Goal: Task Accomplishment & Management: Manage account settings

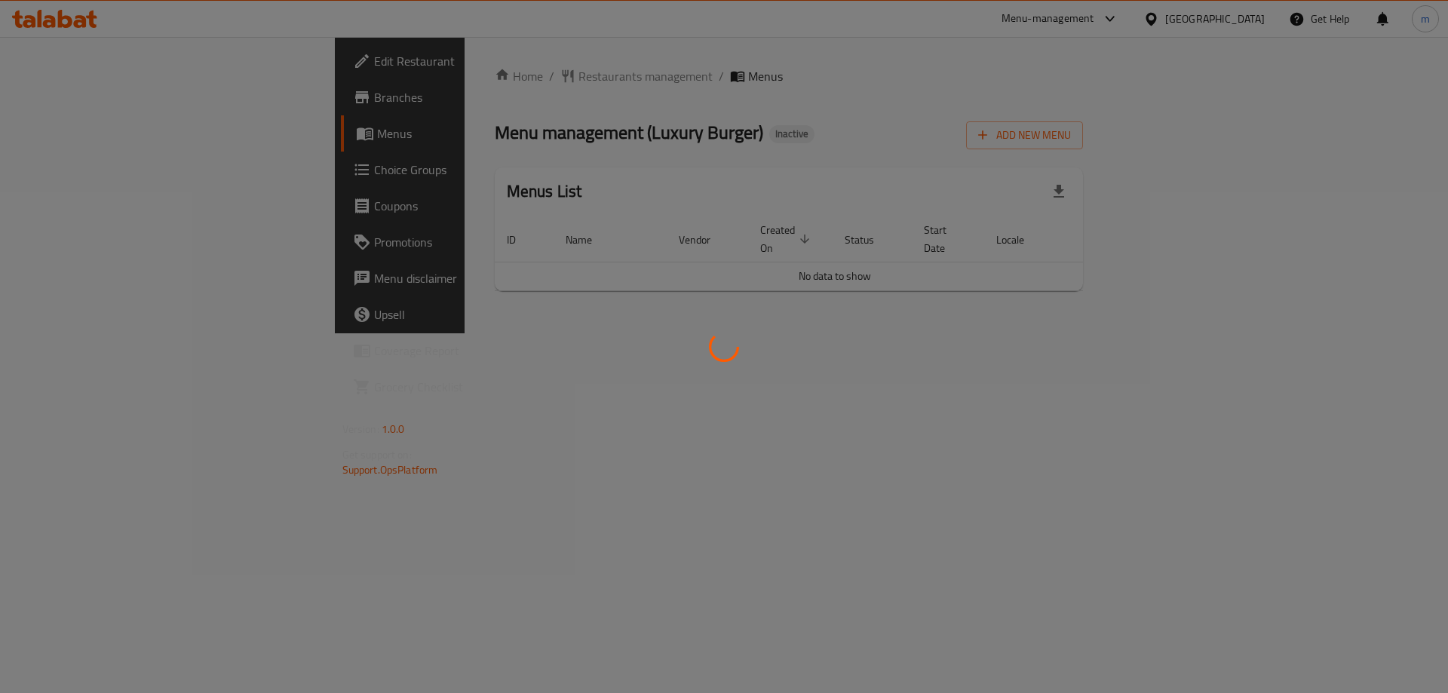
click at [814, 310] on div at bounding box center [724, 346] width 1448 height 693
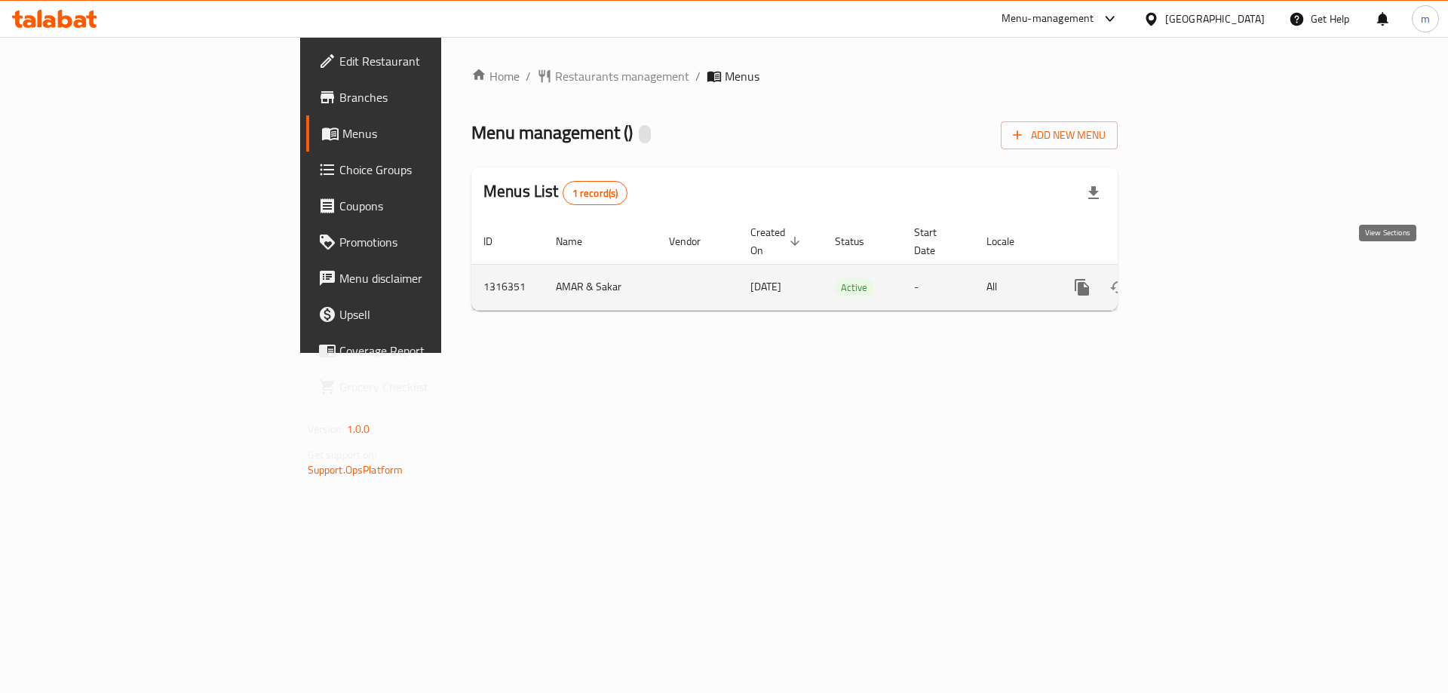
click at [1200, 278] on icon "enhanced table" at bounding box center [1190, 287] width 18 height 18
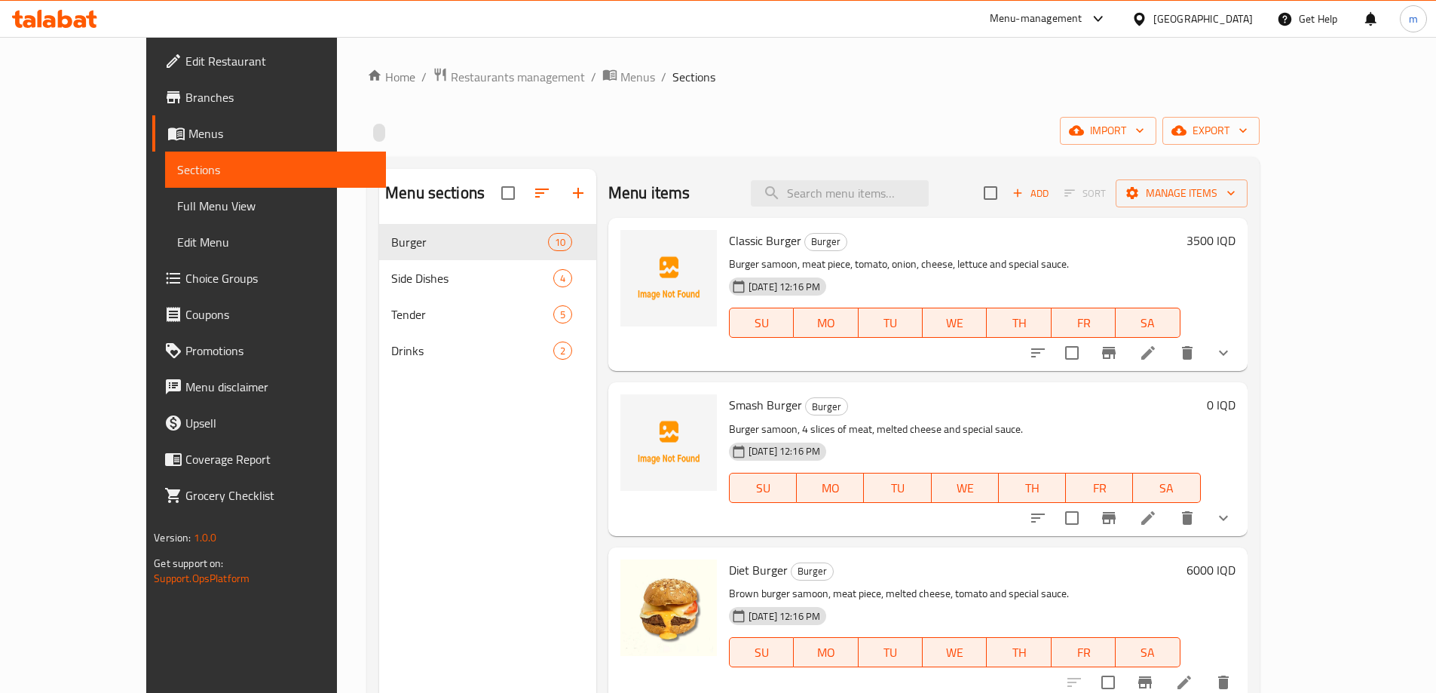
click at [177, 213] on span "Full Menu View" at bounding box center [275, 206] width 197 height 18
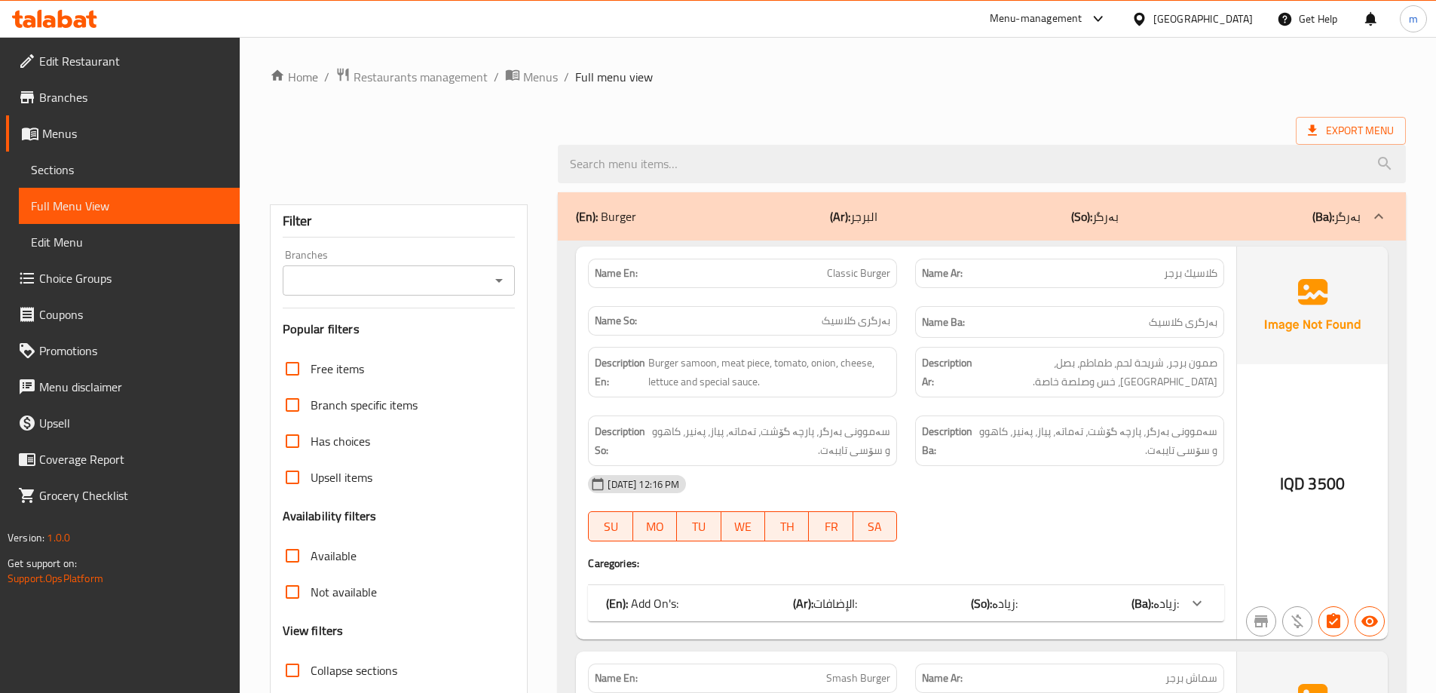
click at [490, 278] on icon "Open" at bounding box center [499, 280] width 18 height 18
click at [499, 280] on icon "Close" at bounding box center [499, 280] width 8 height 4
click at [482, 280] on input "Branches" at bounding box center [386, 280] width 199 height 21
click at [486, 285] on div "Branches" at bounding box center [399, 280] width 233 height 30
click at [497, 275] on icon "Close" at bounding box center [499, 280] width 18 height 18
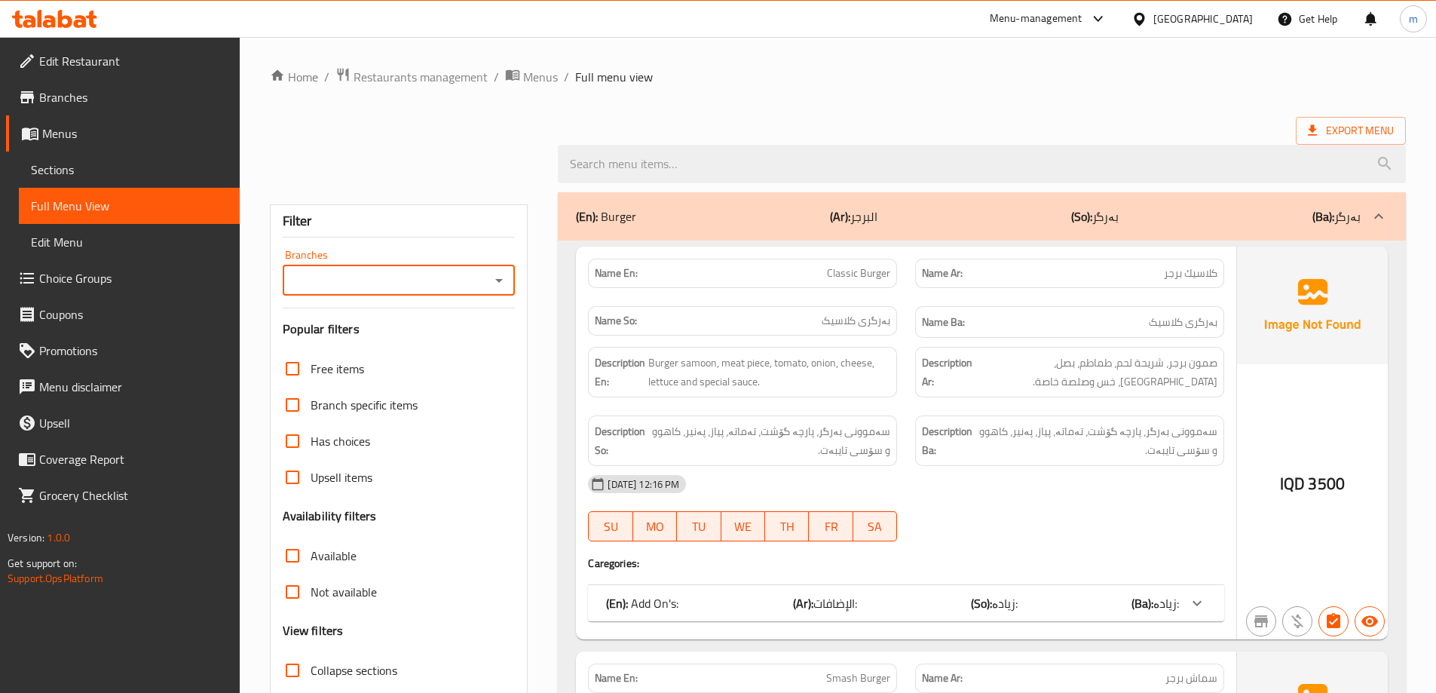
click at [497, 275] on icon "Open" at bounding box center [499, 280] width 18 height 18
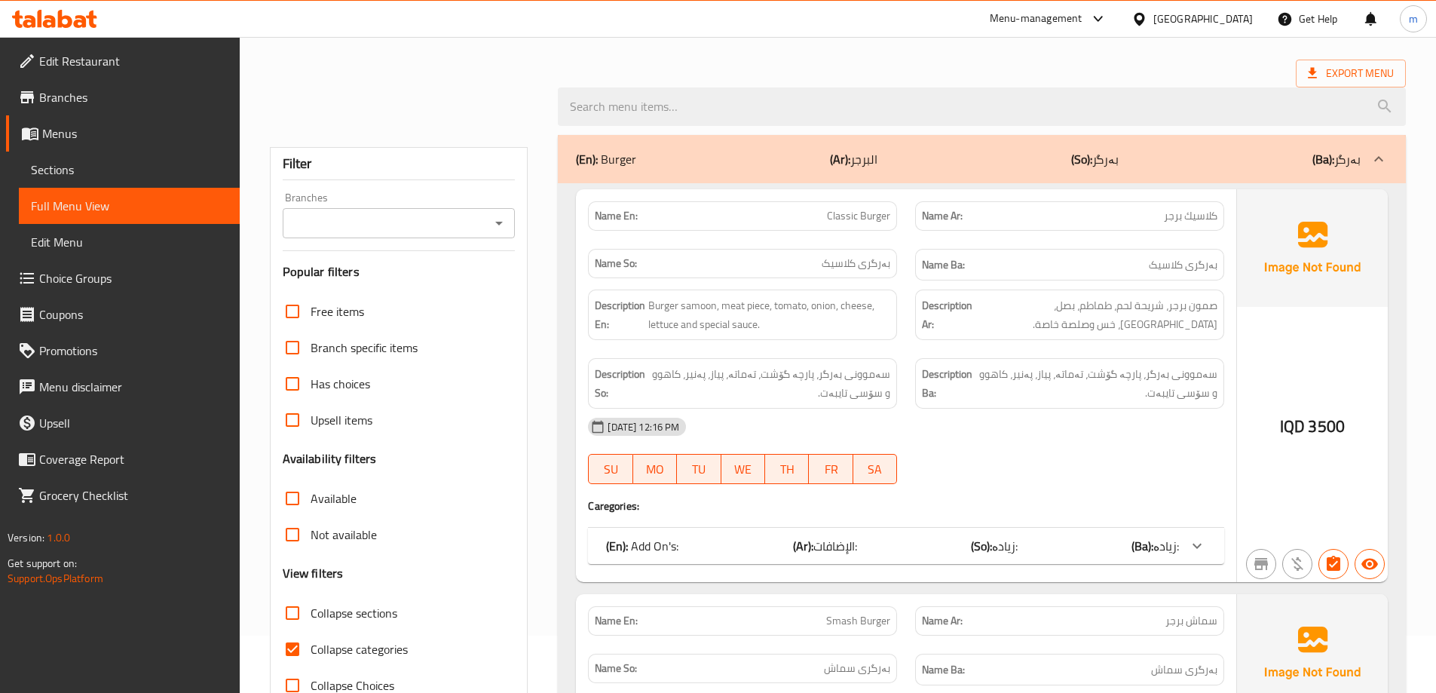
scroll to position [377, 0]
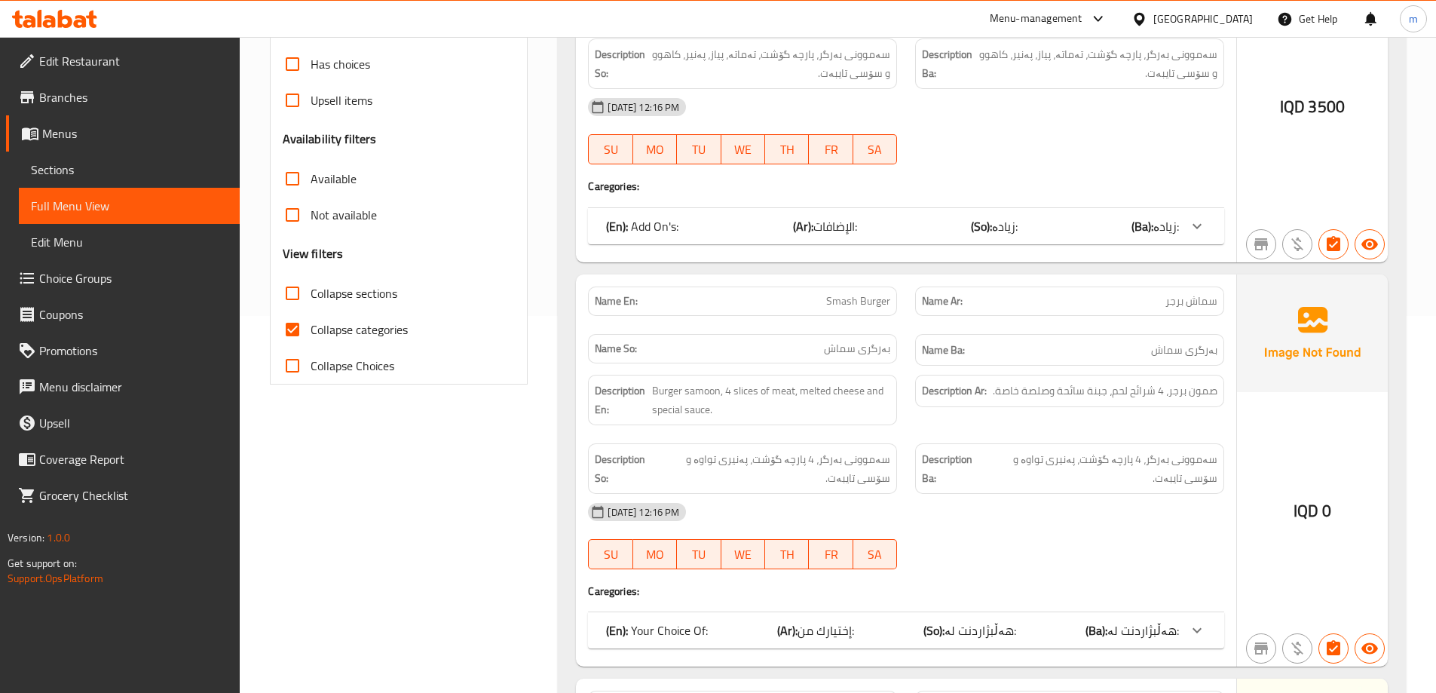
click at [303, 326] on input "Collapse categories" at bounding box center [292, 329] width 36 height 36
checkbox input "false"
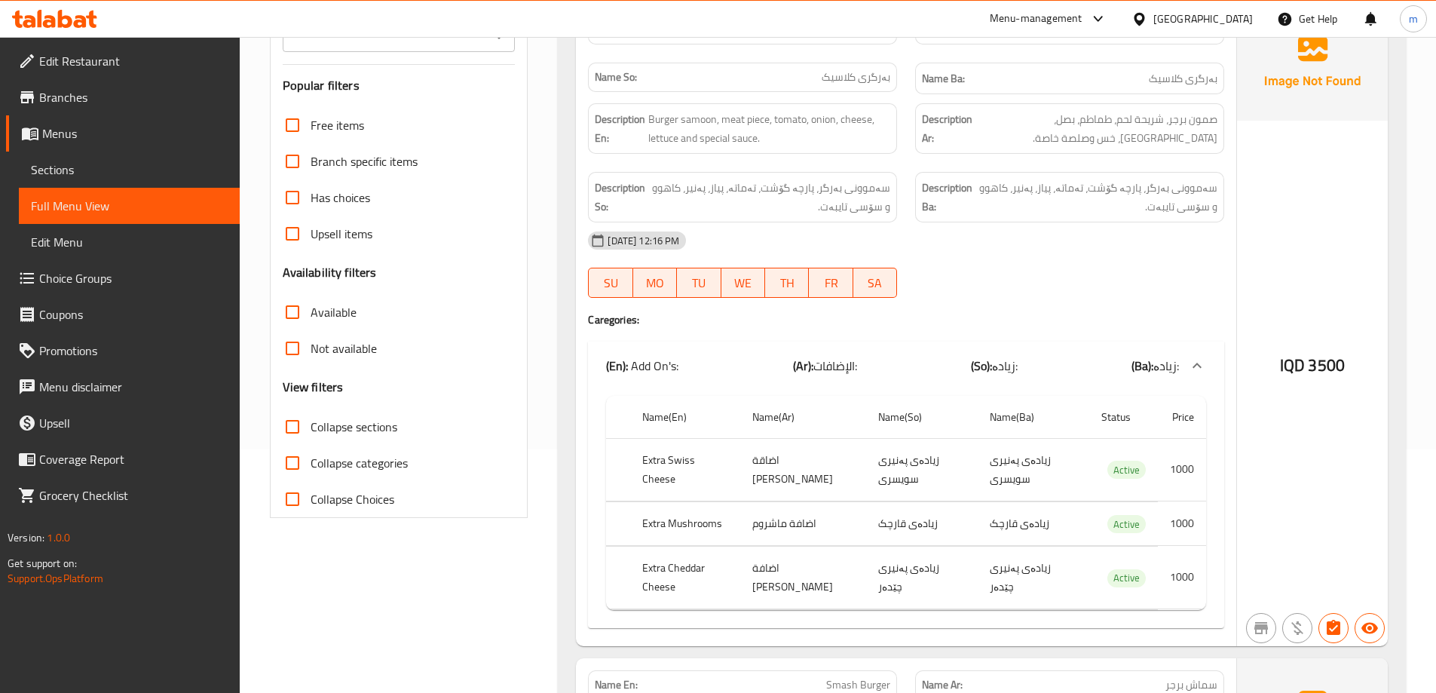
scroll to position [0, 0]
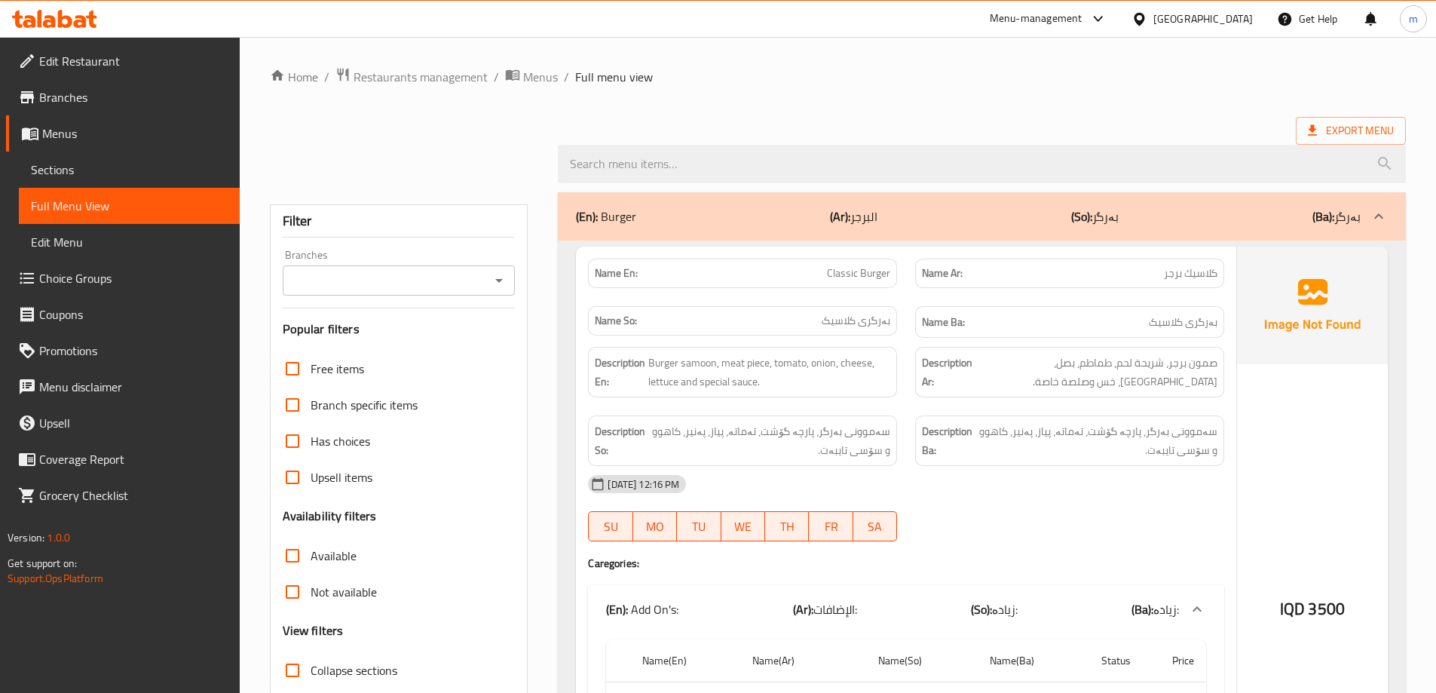
click at [498, 282] on icon "Open" at bounding box center [499, 280] width 18 height 18
click at [489, 279] on button "Open" at bounding box center [499, 280] width 21 height 21
click at [506, 282] on icon "Close" at bounding box center [499, 280] width 18 height 18
click at [500, 279] on icon "Open" at bounding box center [499, 281] width 8 height 4
click at [384, 276] on input "Branches" at bounding box center [386, 280] width 199 height 21
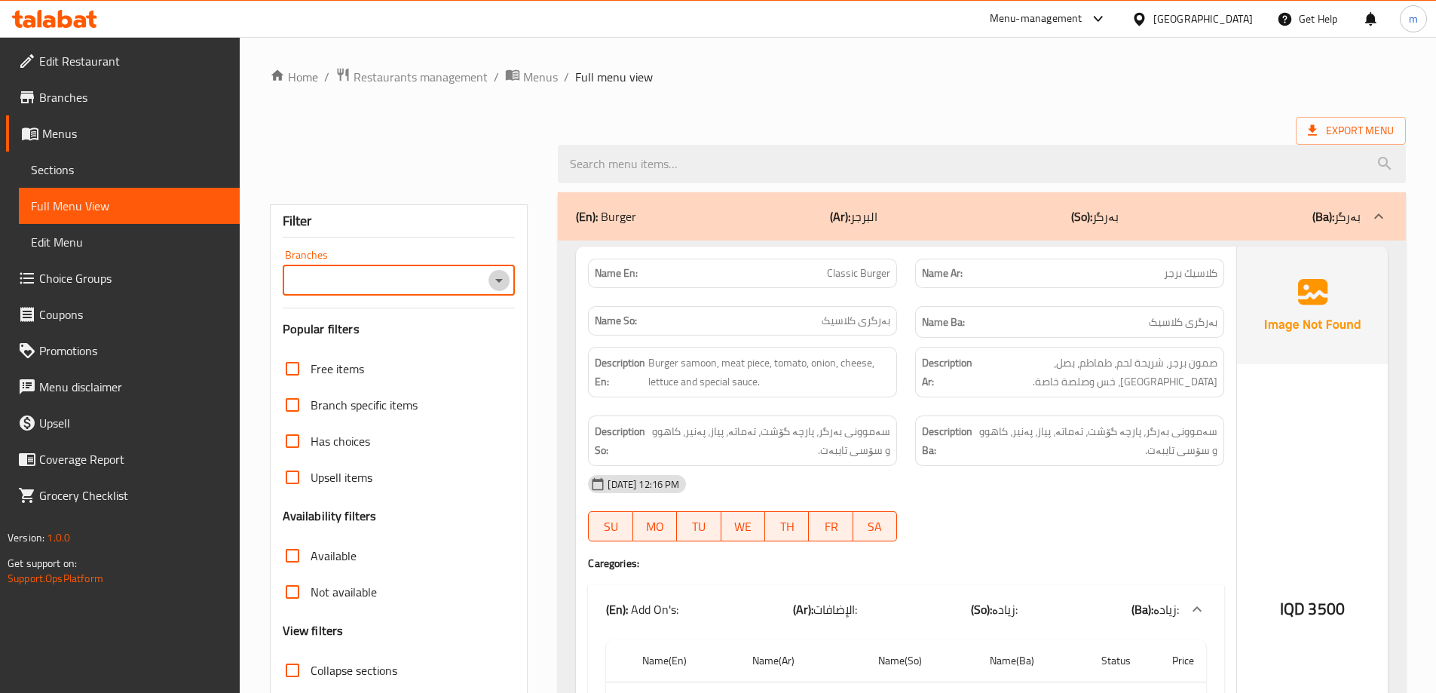
click at [501, 278] on icon "Open" at bounding box center [499, 280] width 18 height 18
click at [471, 181] on div at bounding box center [838, 164] width 1154 height 57
click at [508, 286] on icon "Open" at bounding box center [499, 280] width 18 height 18
click at [100, 177] on span "Sections" at bounding box center [129, 170] width 197 height 18
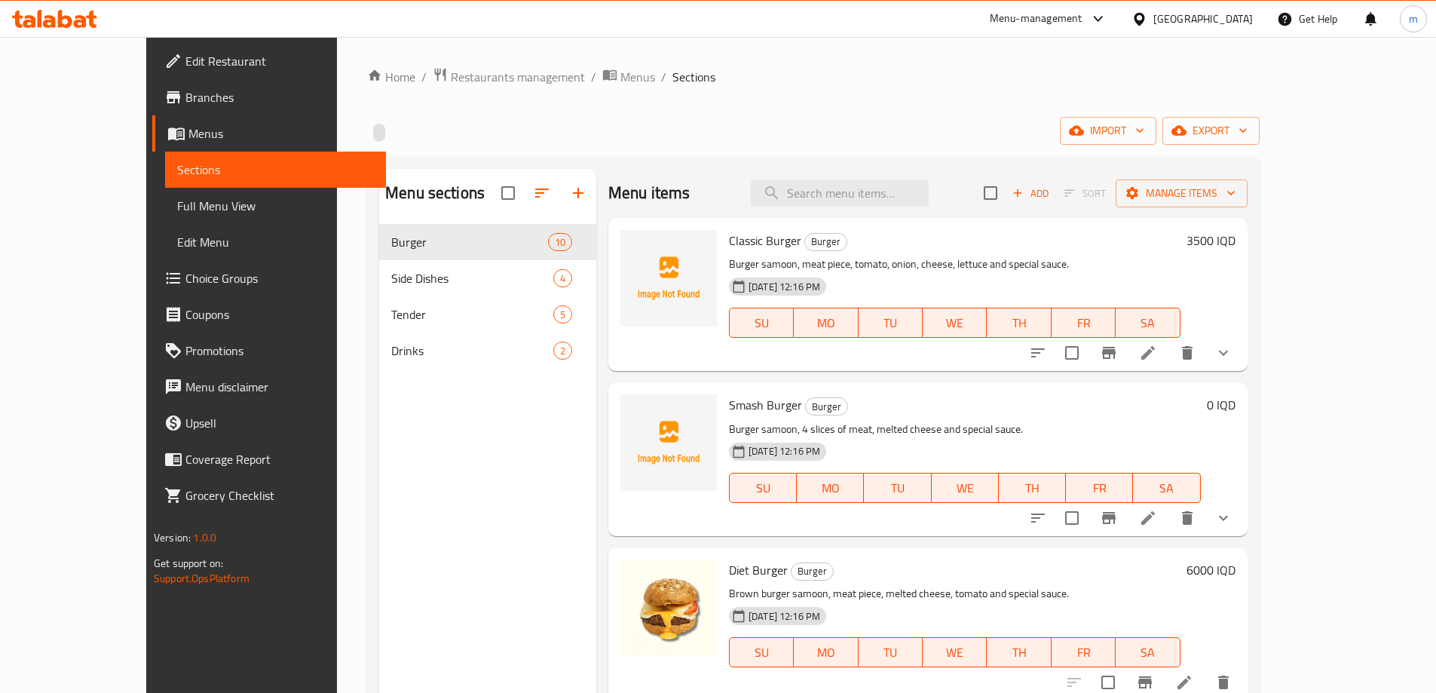
click at [177, 201] on span "Full Menu View" at bounding box center [275, 206] width 197 height 18
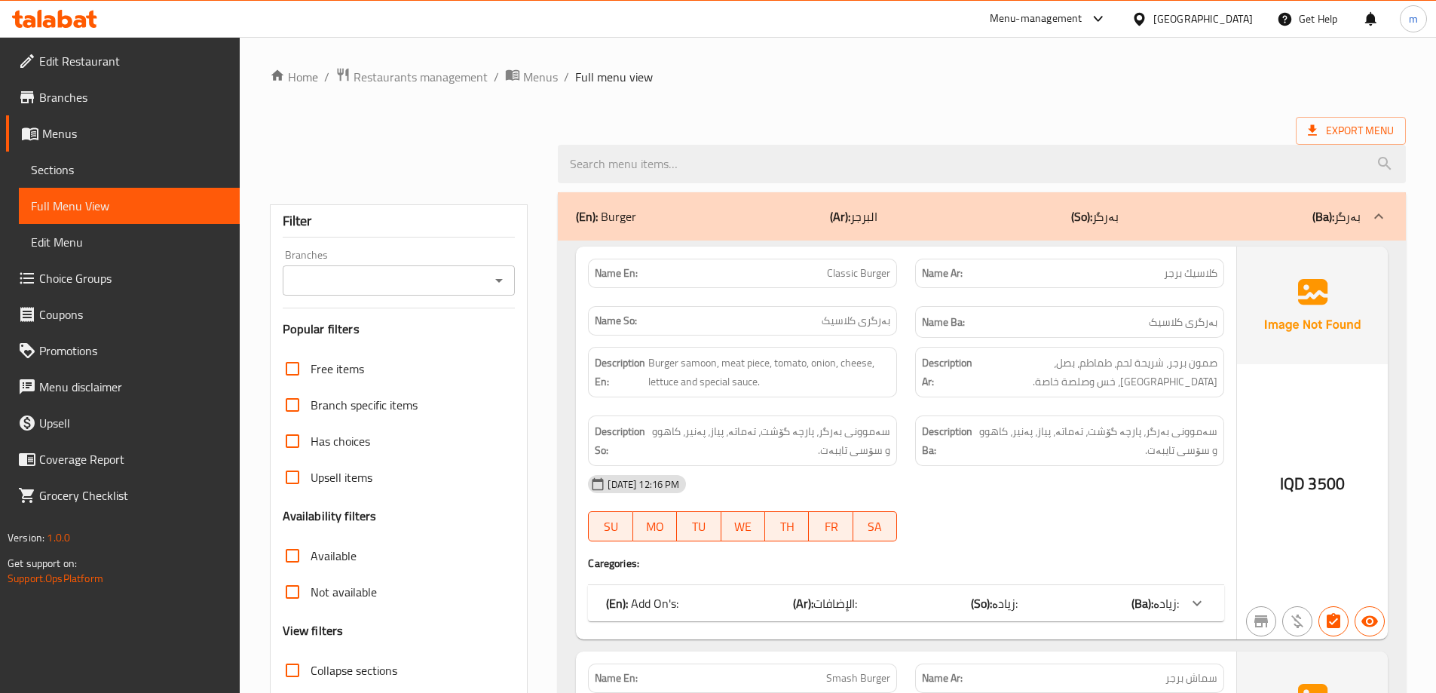
click at [496, 283] on icon "Open" at bounding box center [499, 280] width 18 height 18
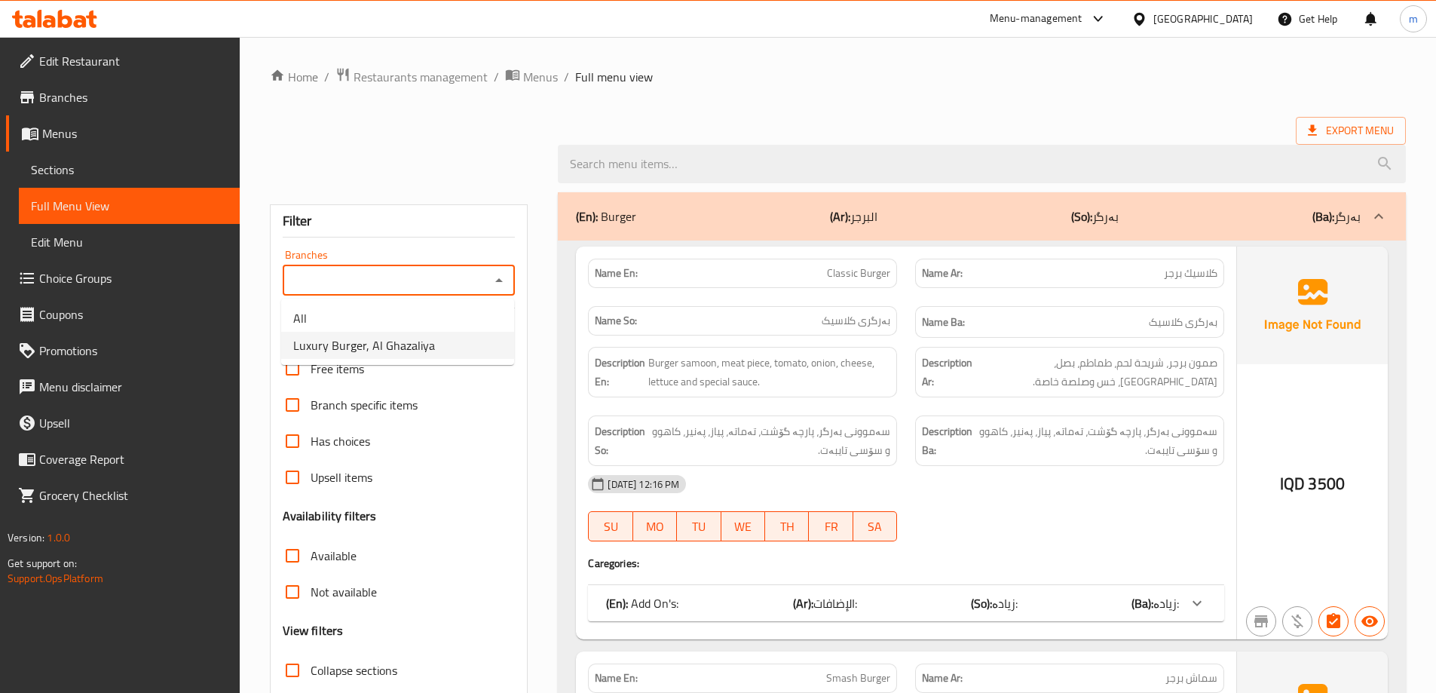
click at [413, 349] on span "Luxury Burger, Al Ghazaliya" at bounding box center [364, 345] width 142 height 18
type input "Luxury Burger, Al Ghazaliya"
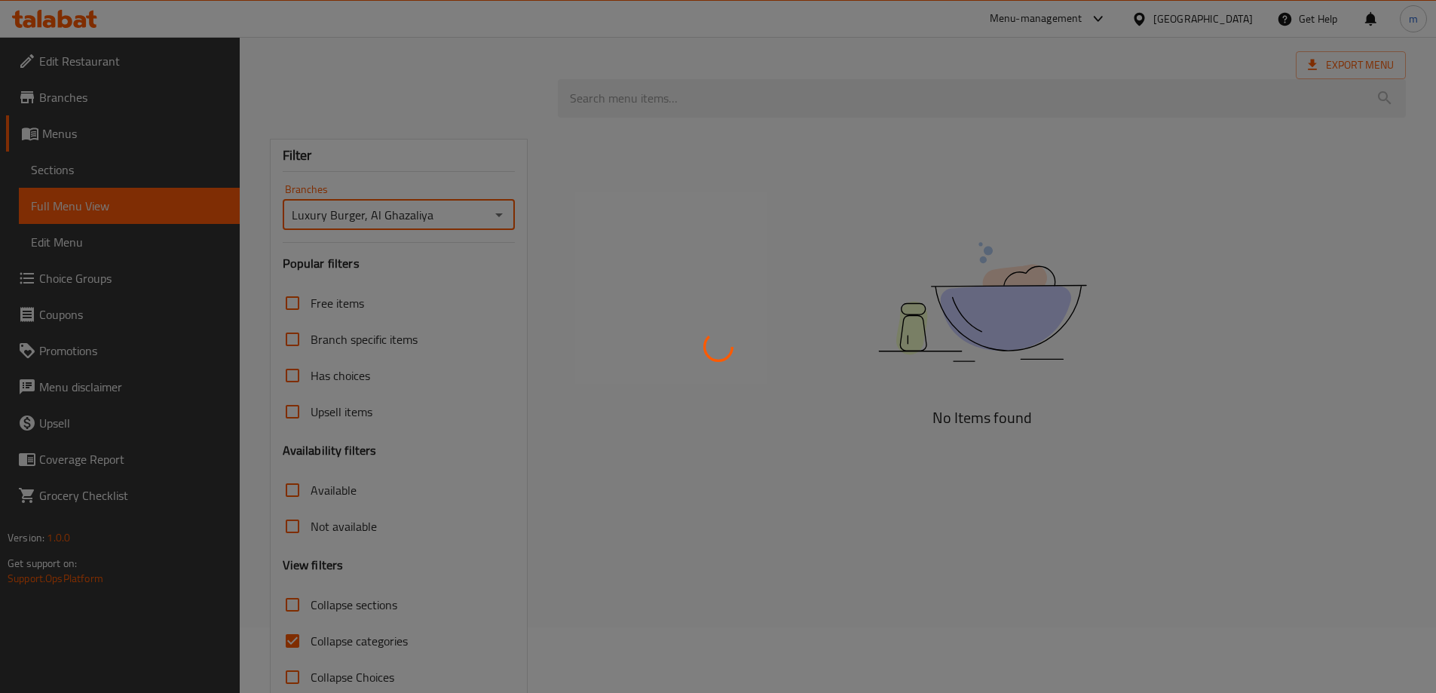
scroll to position [99, 0]
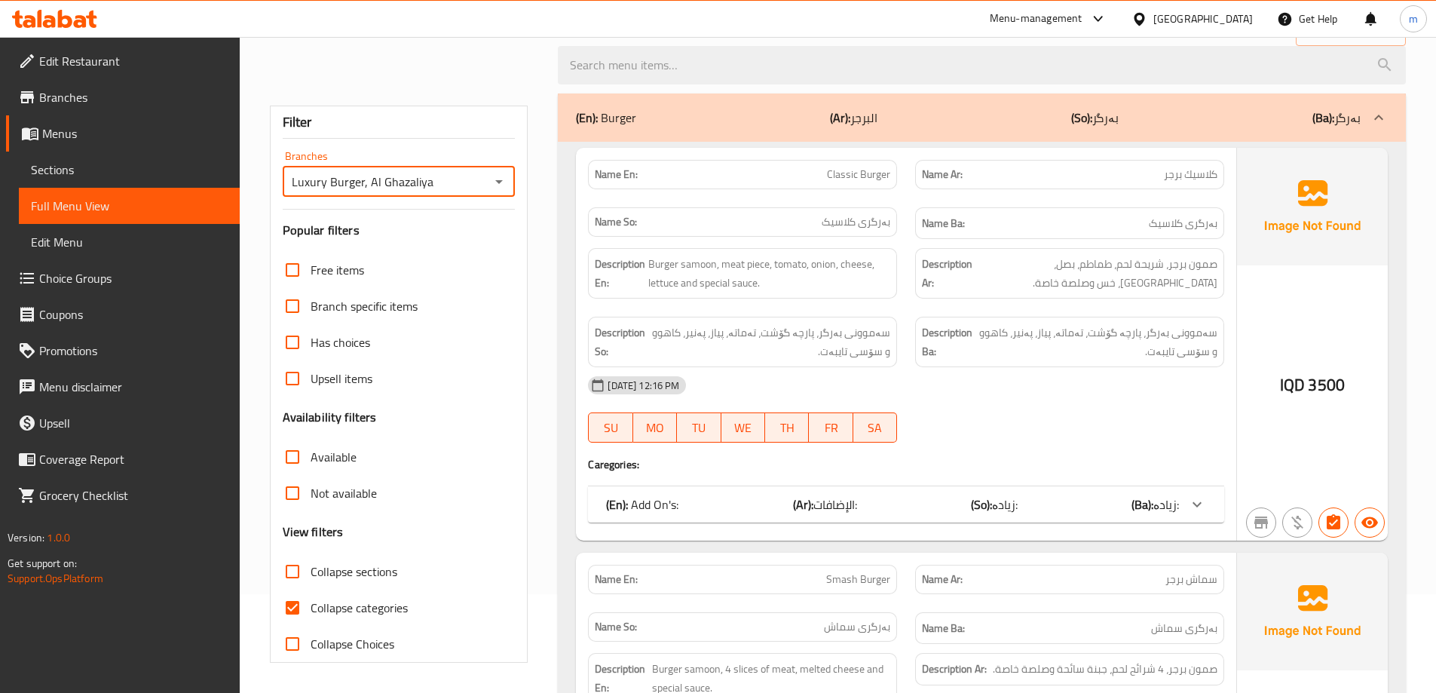
click at [294, 602] on input "Collapse categories" at bounding box center [292, 608] width 36 height 36
checkbox input "false"
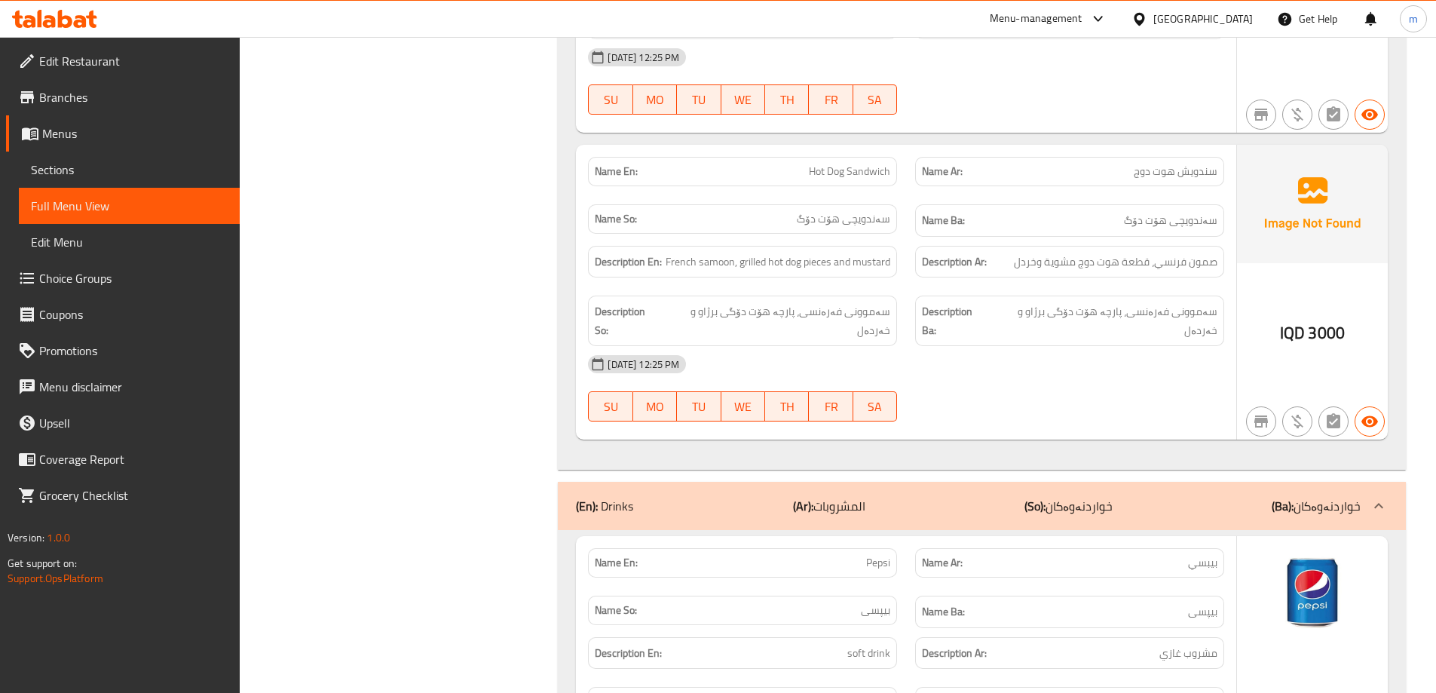
scroll to position [11911, 0]
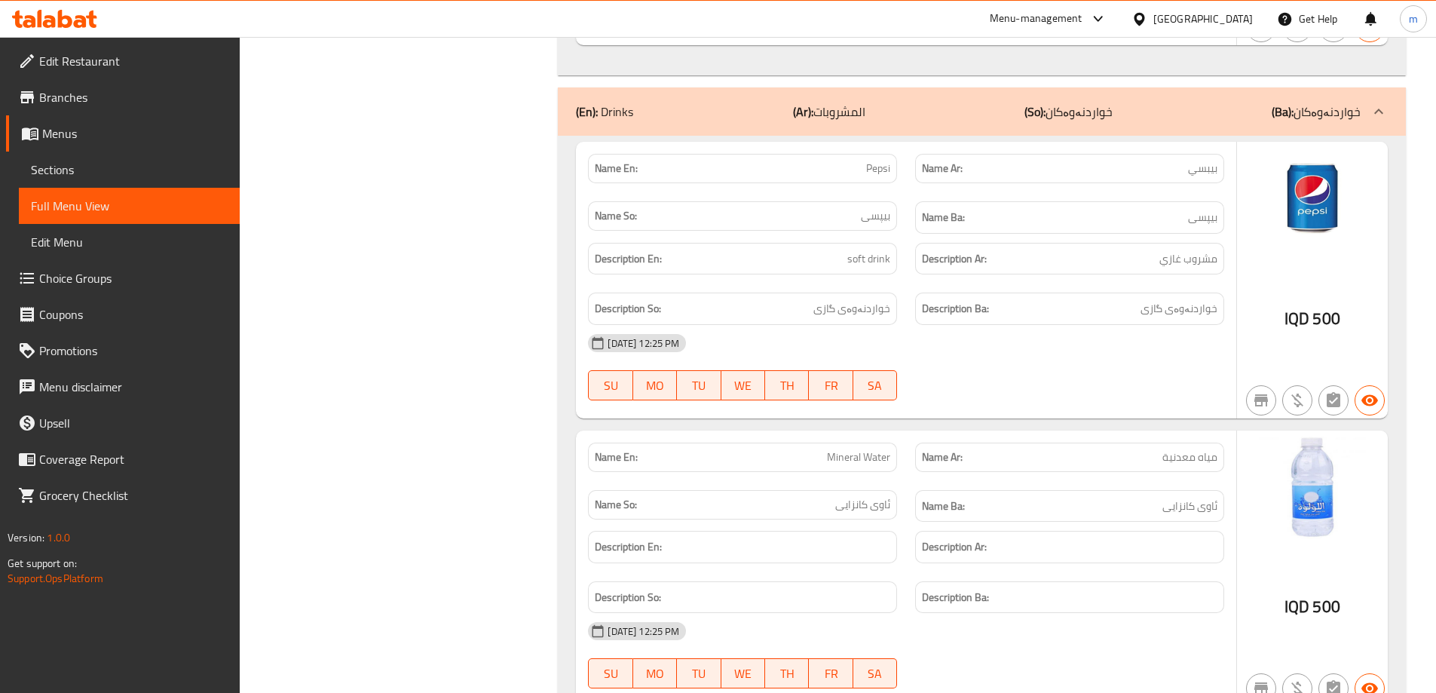
click at [1111, 481] on div "Name Ba: ئاوی کانزایی" at bounding box center [1069, 506] width 327 height 51
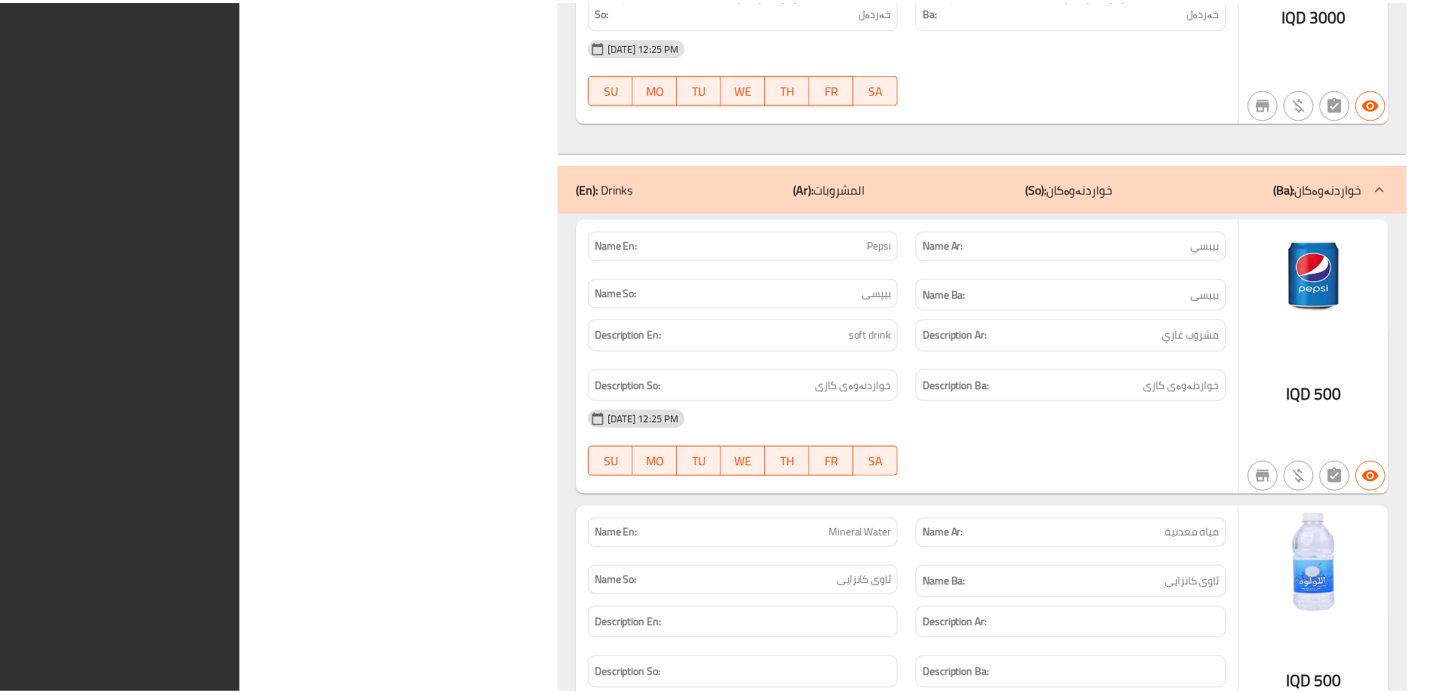
scroll to position [11986, 0]
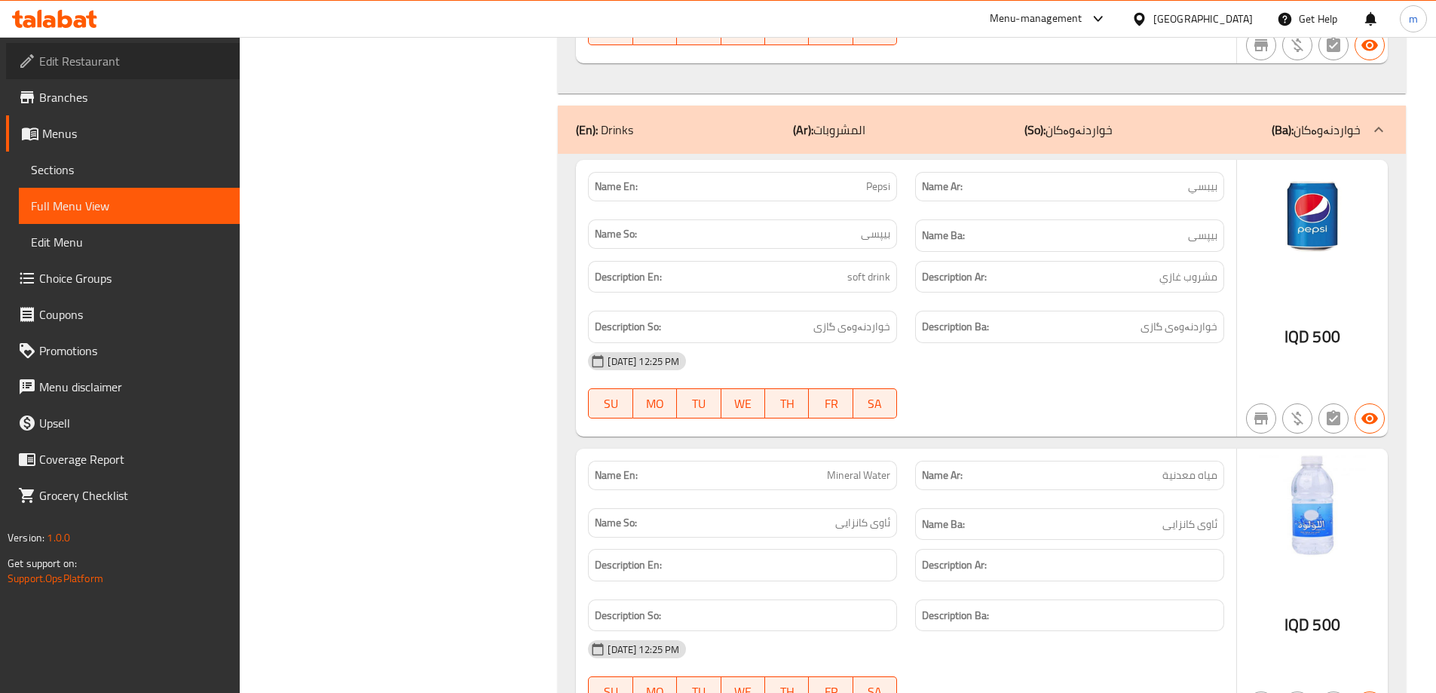
click at [125, 66] on span "Edit Restaurant" at bounding box center [133, 61] width 188 height 18
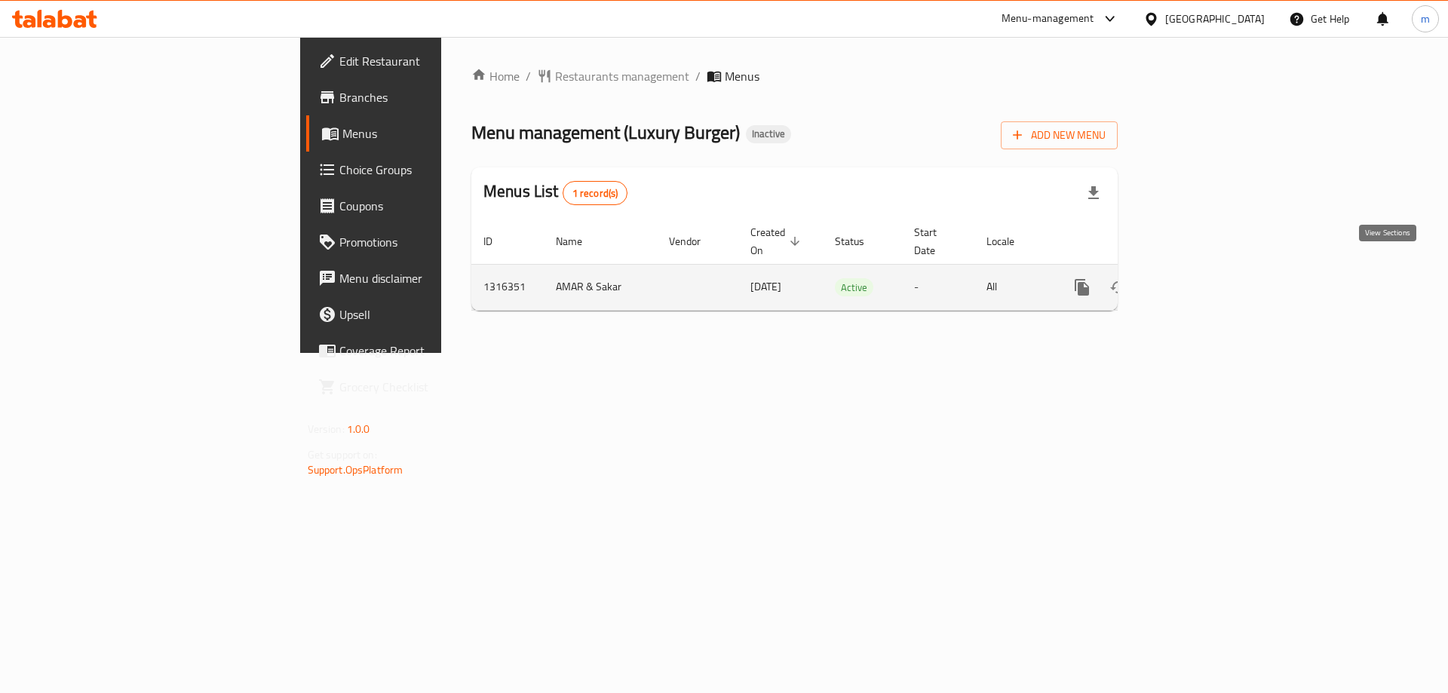
click at [1200, 278] on icon "enhanced table" at bounding box center [1190, 287] width 18 height 18
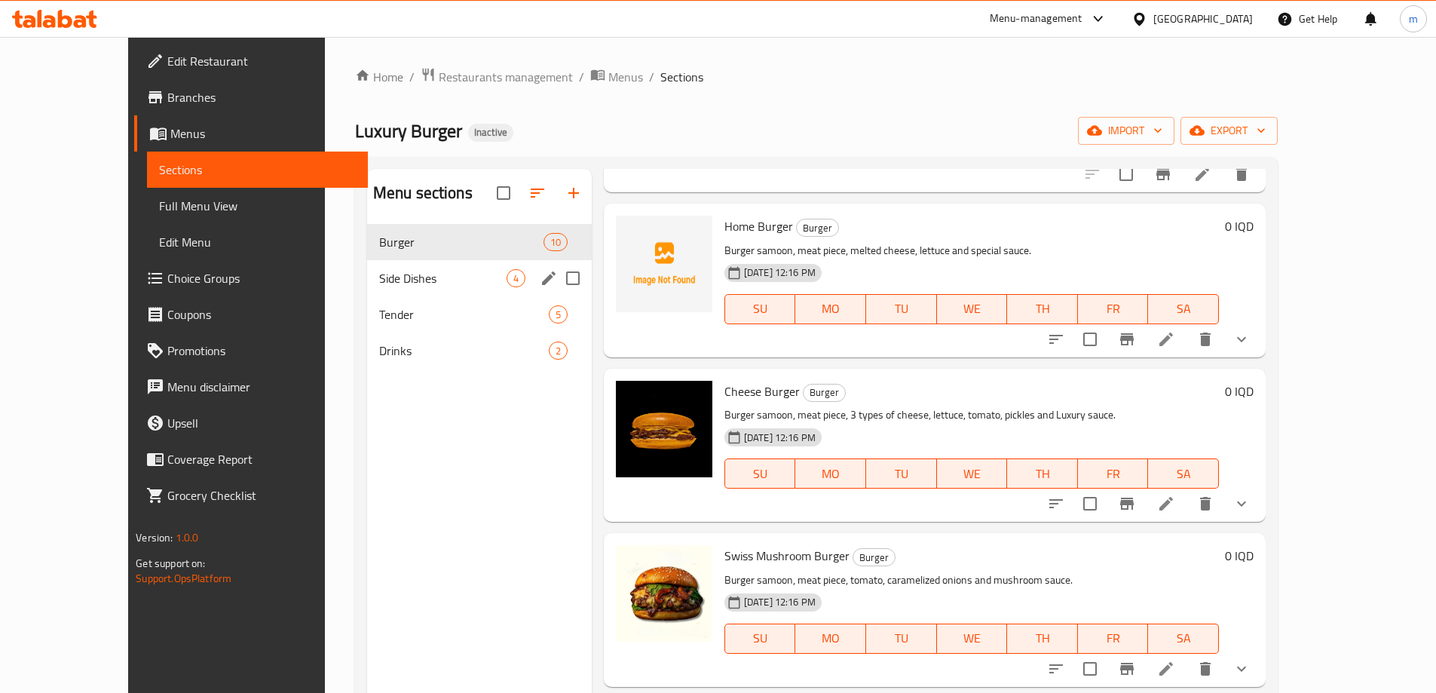
click at [379, 271] on span "Side Dishes" at bounding box center [442, 278] width 127 height 18
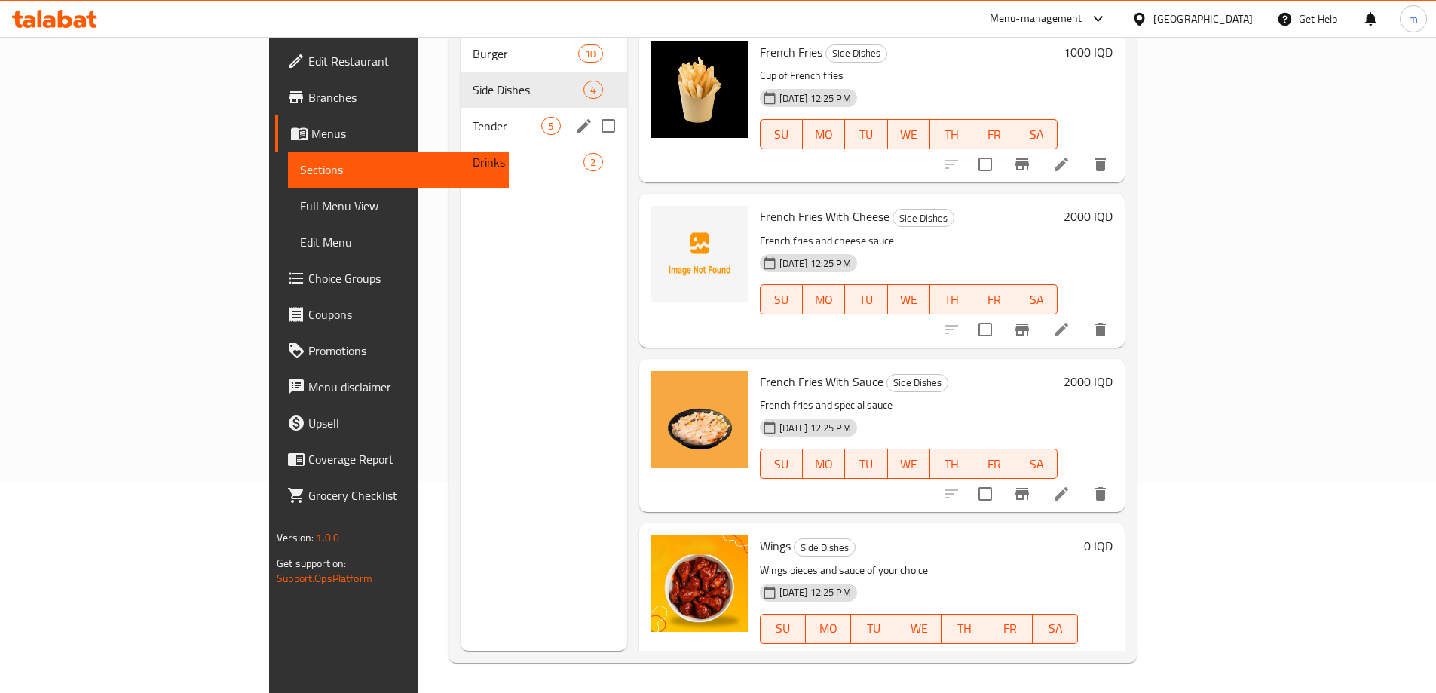
click at [461, 108] on div "Tender 5" at bounding box center [544, 126] width 166 height 36
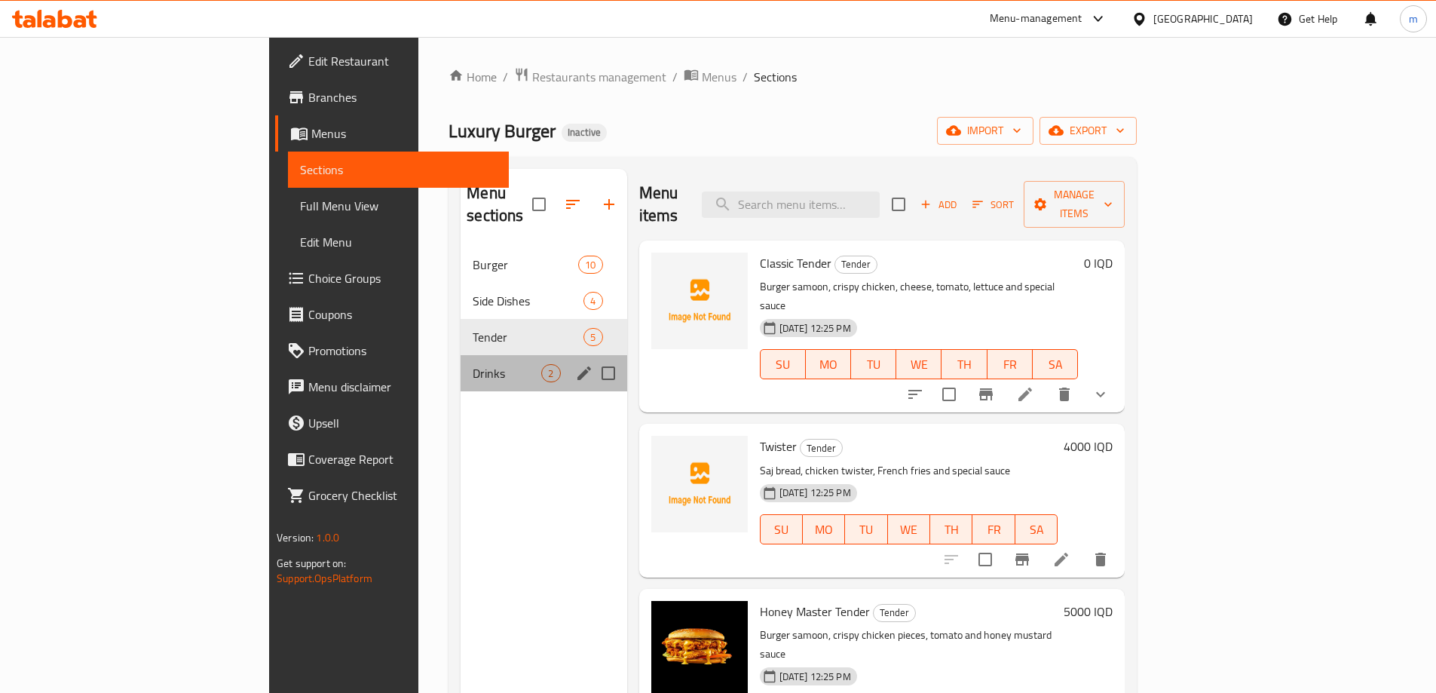
click at [461, 355] on div "Drinks 2" at bounding box center [544, 373] width 166 height 36
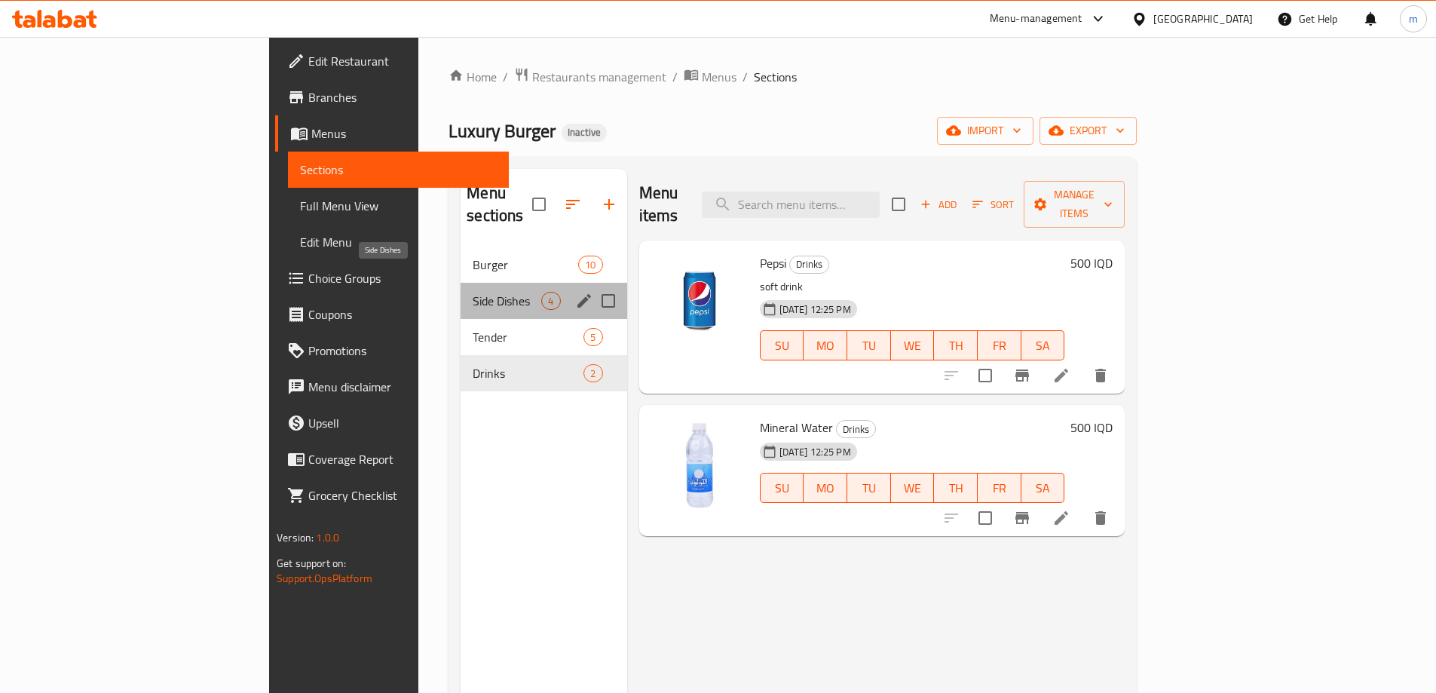
click at [473, 292] on span "Side Dishes" at bounding box center [507, 301] width 69 height 18
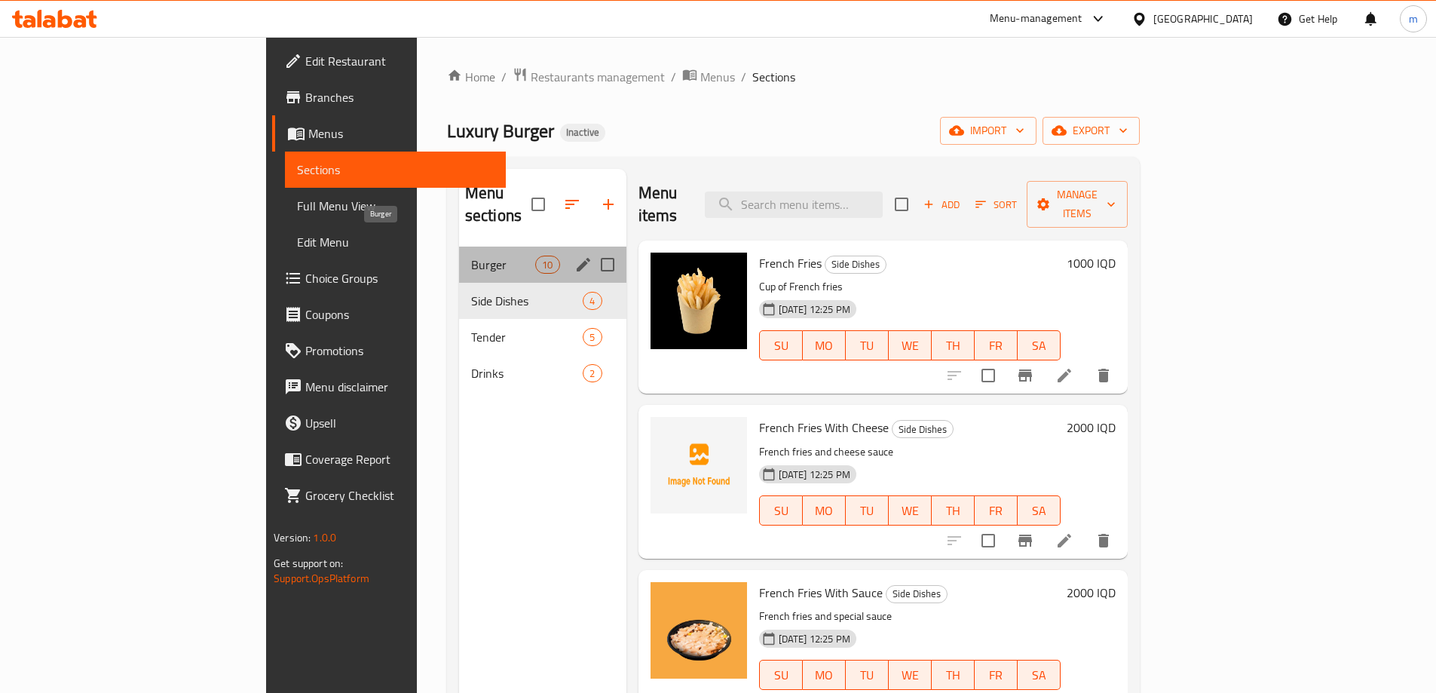
click at [471, 256] on span "Burger" at bounding box center [503, 265] width 64 height 18
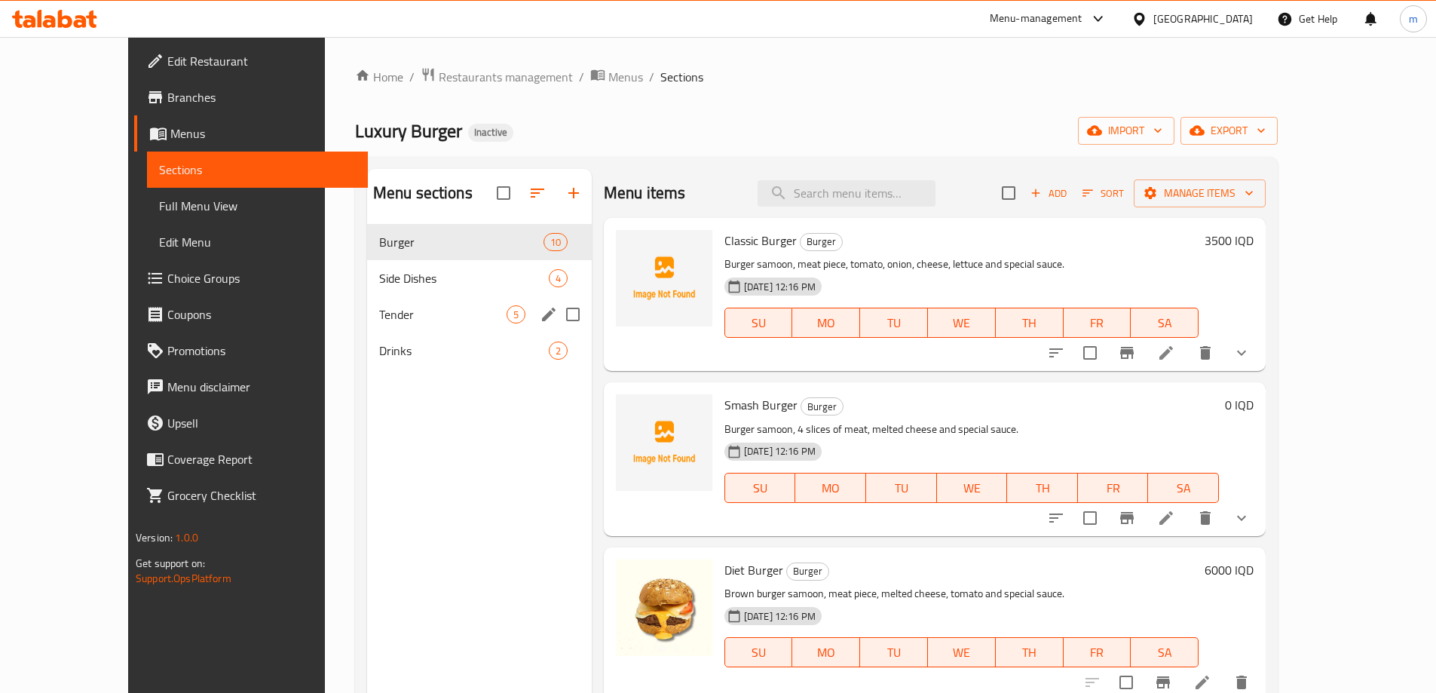
click at [379, 280] on span "Side Dishes" at bounding box center [464, 278] width 170 height 18
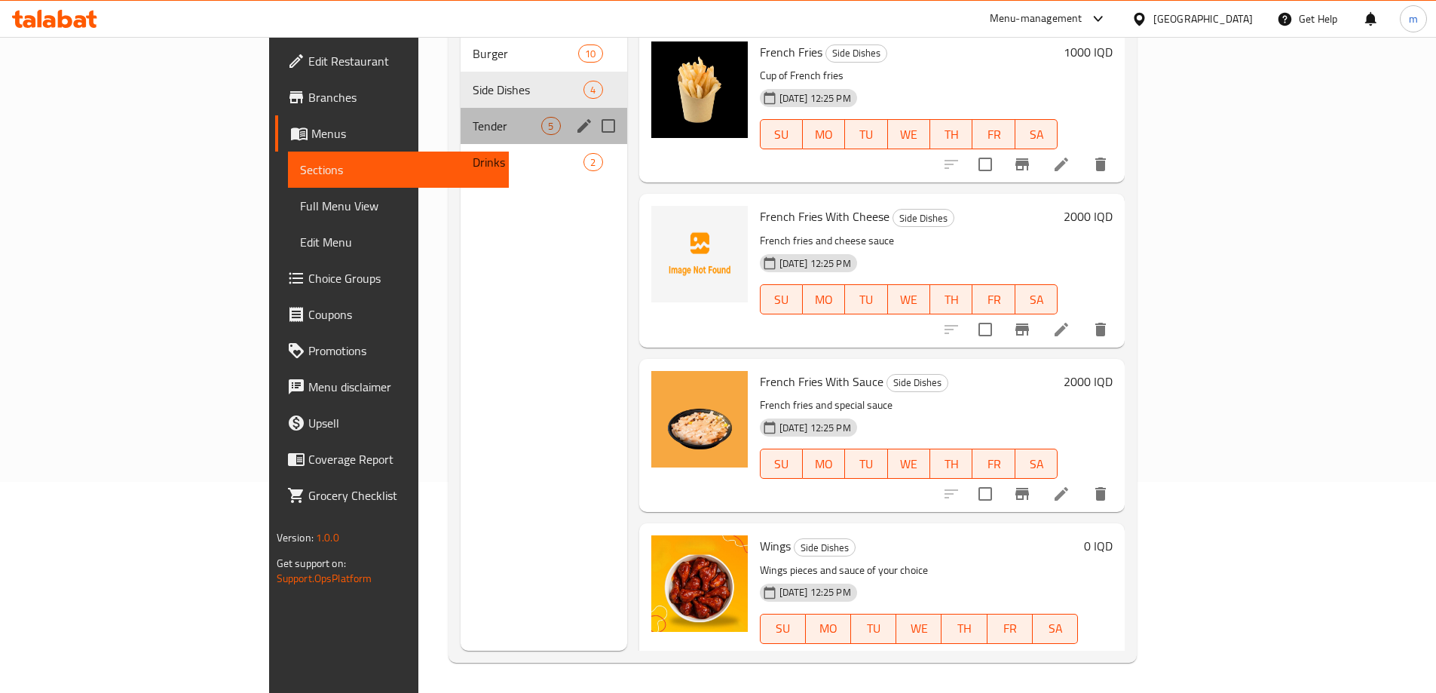
click at [473, 117] on span "Tender" at bounding box center [507, 126] width 69 height 18
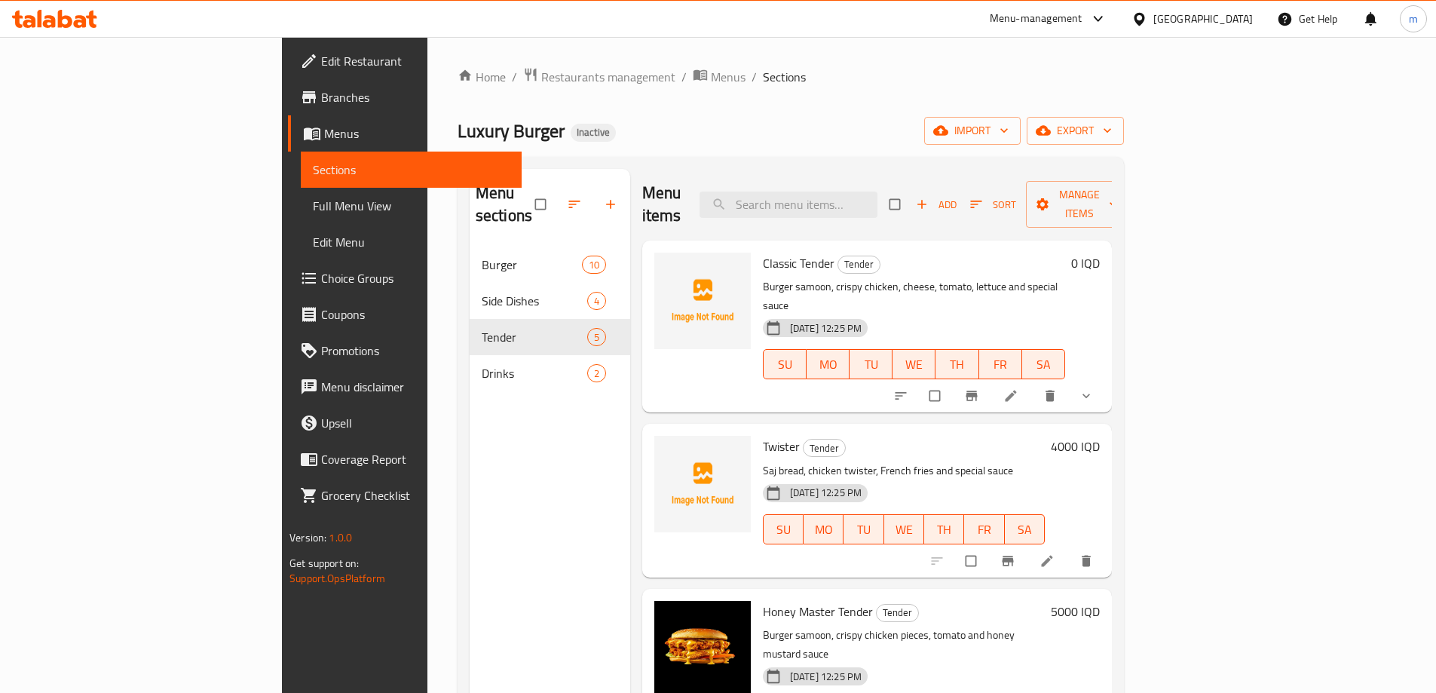
click at [78, 18] on icon at bounding box center [80, 21] width 13 height 13
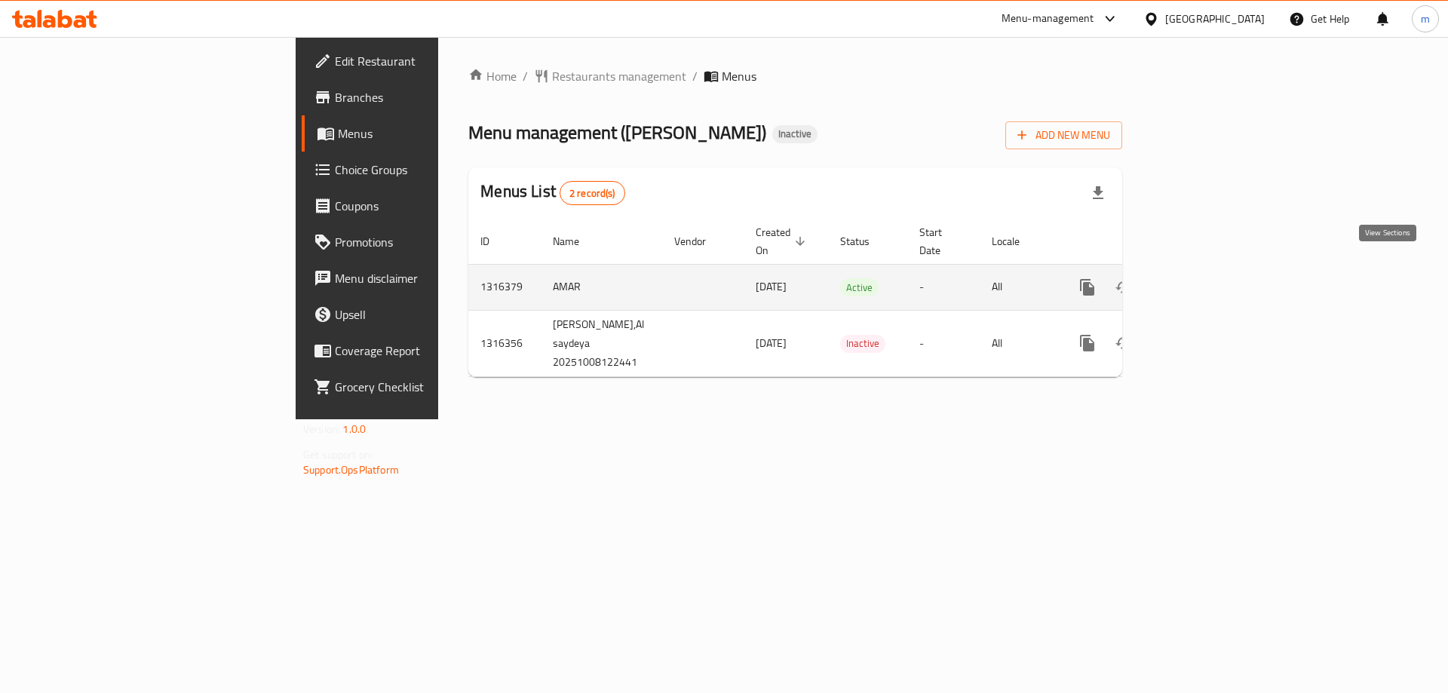
click at [1205, 278] on icon "enhanced table" at bounding box center [1196, 287] width 18 height 18
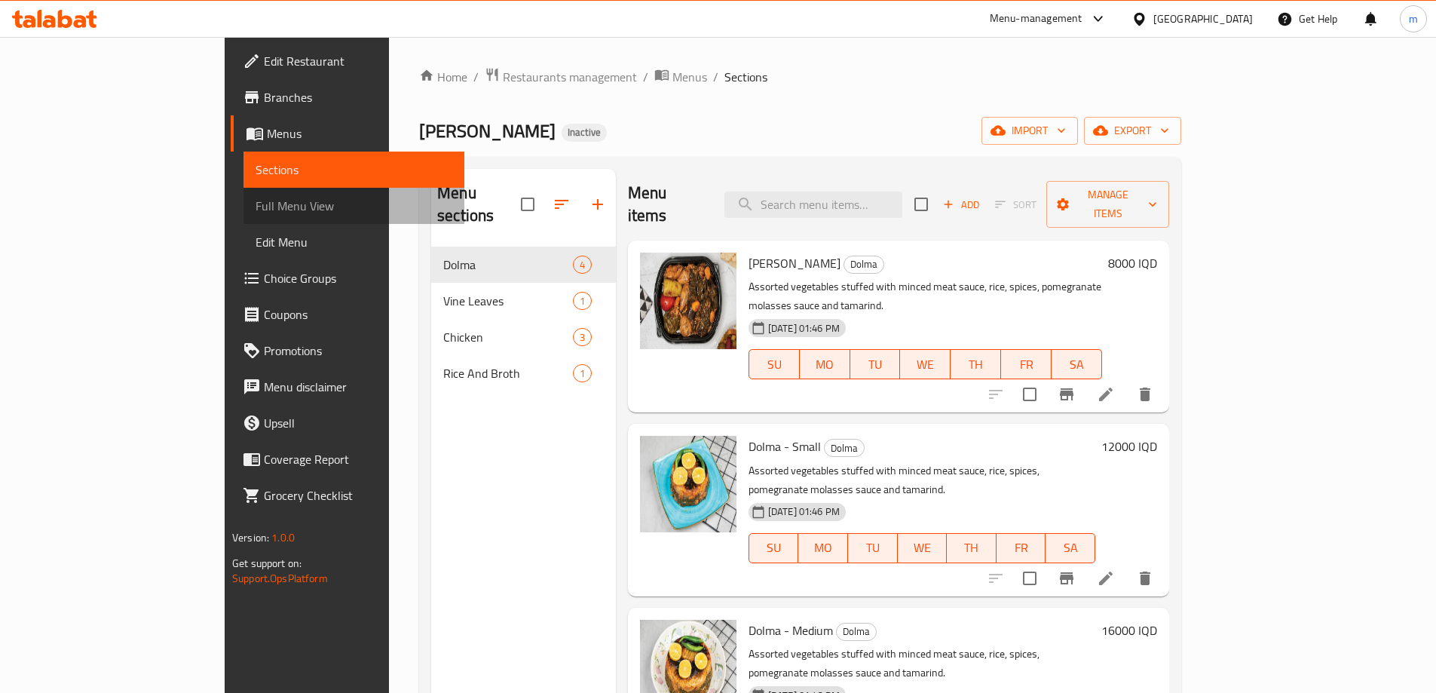
click at [244, 222] on link "Full Menu View" at bounding box center [354, 206] width 221 height 36
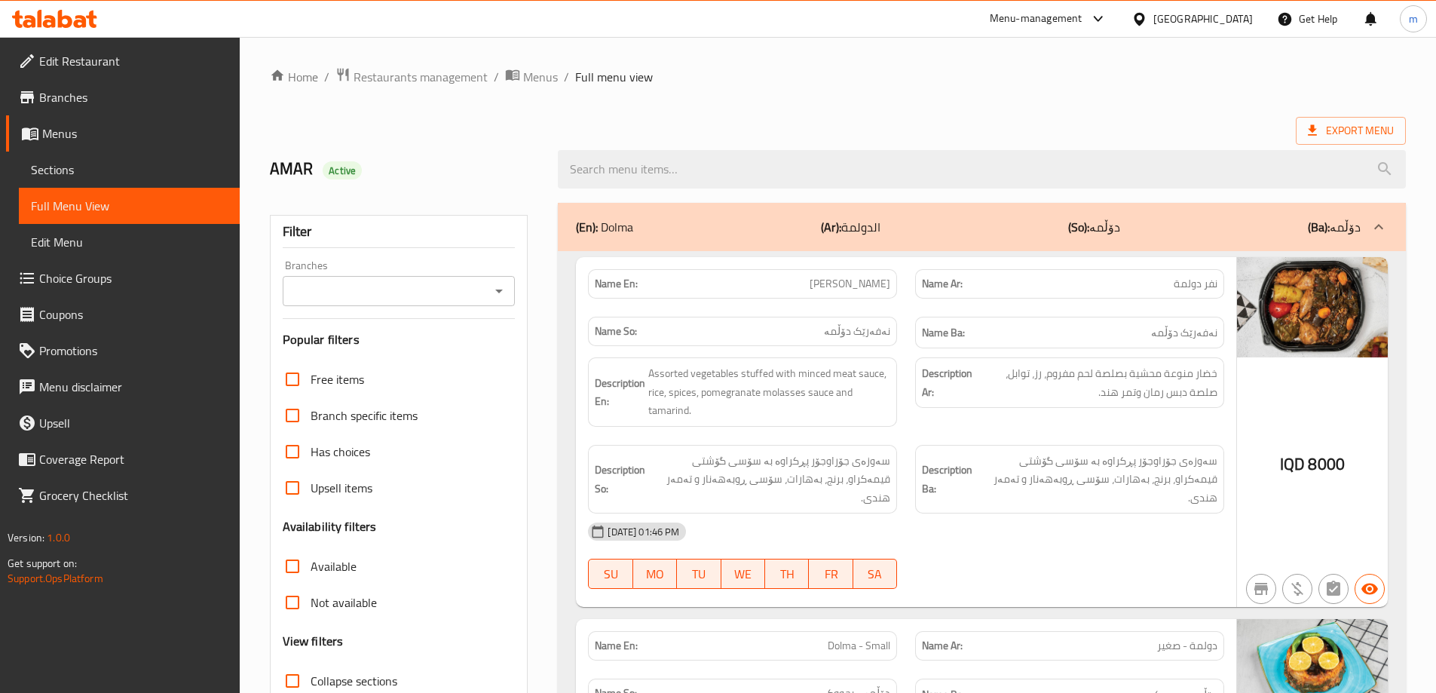
click at [499, 290] on icon "Open" at bounding box center [499, 292] width 8 height 4
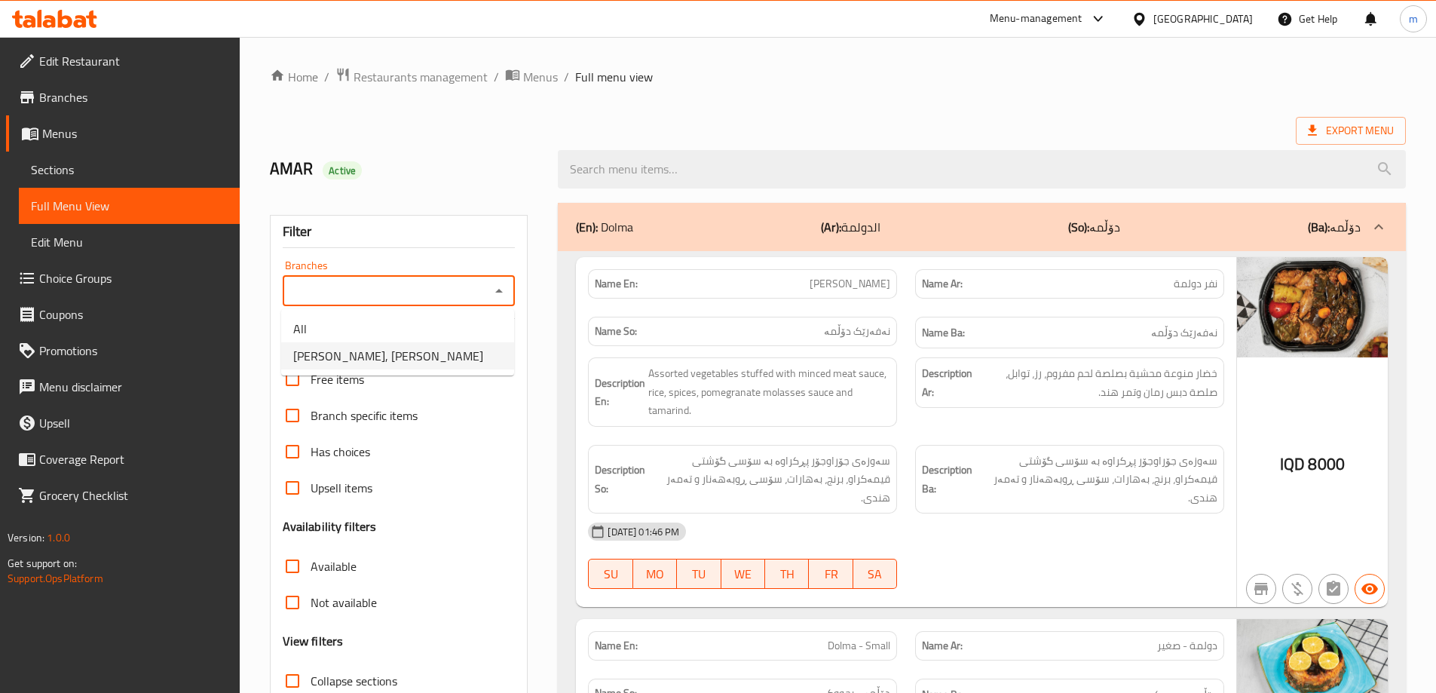
click at [422, 343] on li "[PERSON_NAME], [PERSON_NAME]" at bounding box center [397, 355] width 233 height 27
type input "[PERSON_NAME], [PERSON_NAME]"
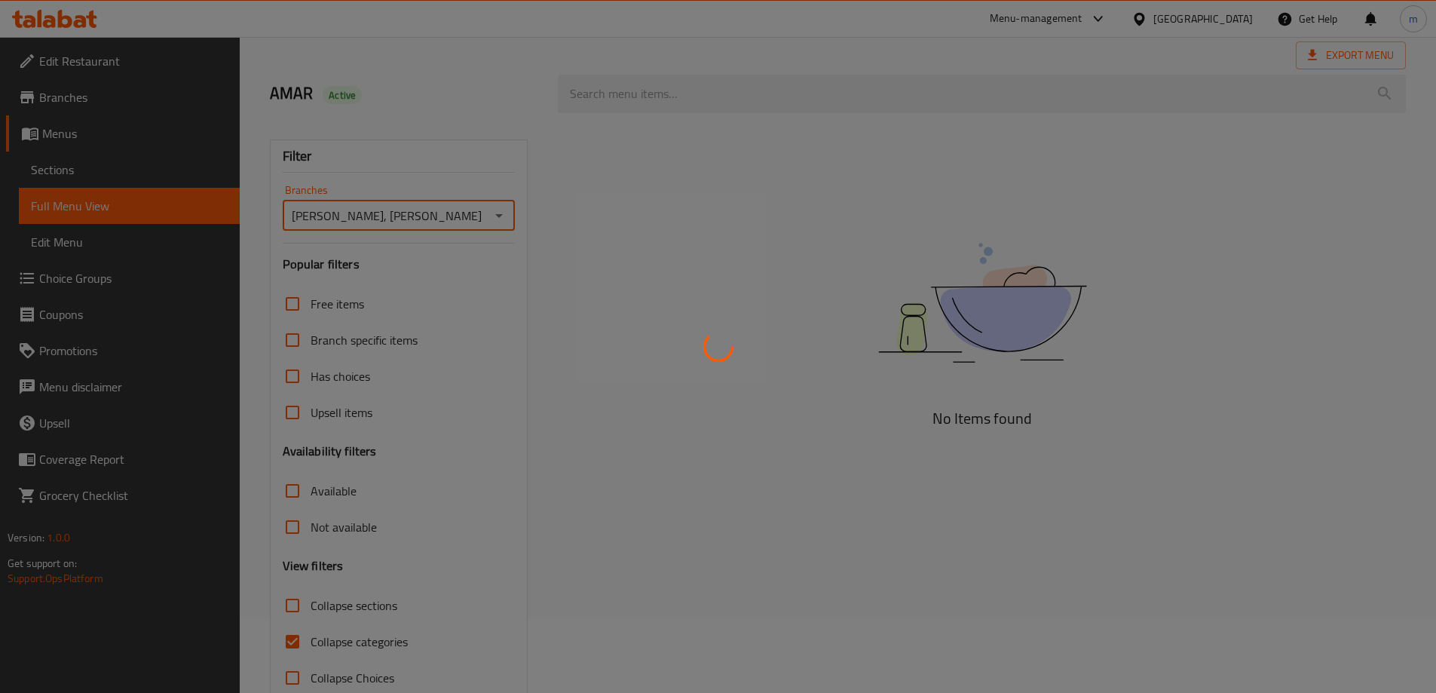
scroll to position [109, 0]
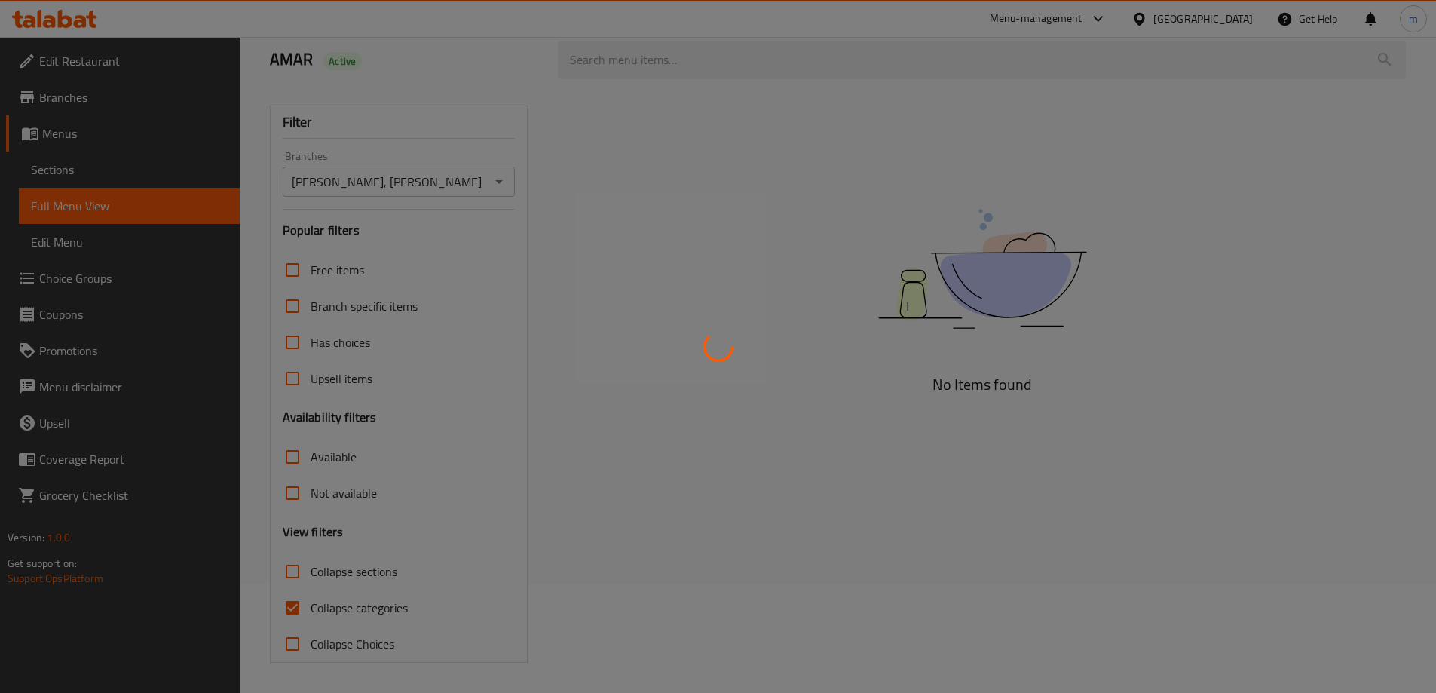
click at [800, 289] on div at bounding box center [718, 346] width 1436 height 693
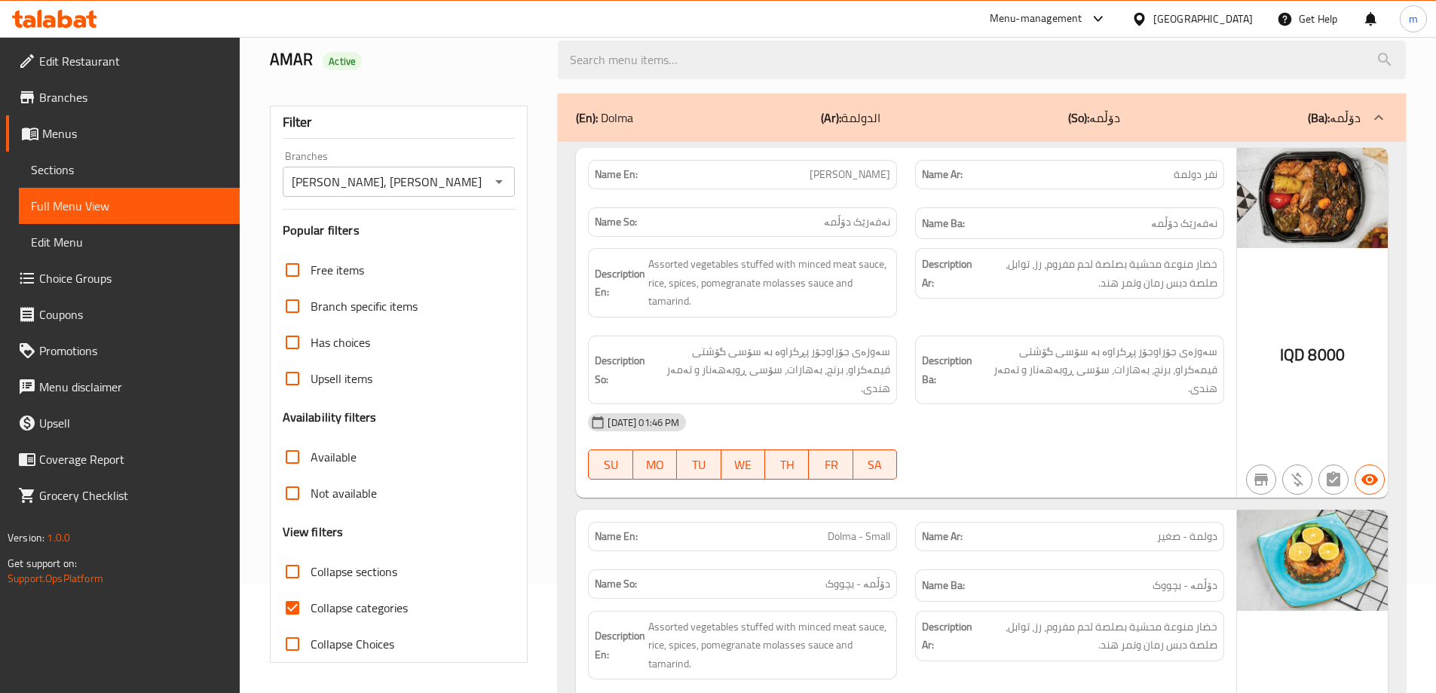
click at [285, 602] on input "Collapse categories" at bounding box center [292, 608] width 36 height 36
checkbox input "false"
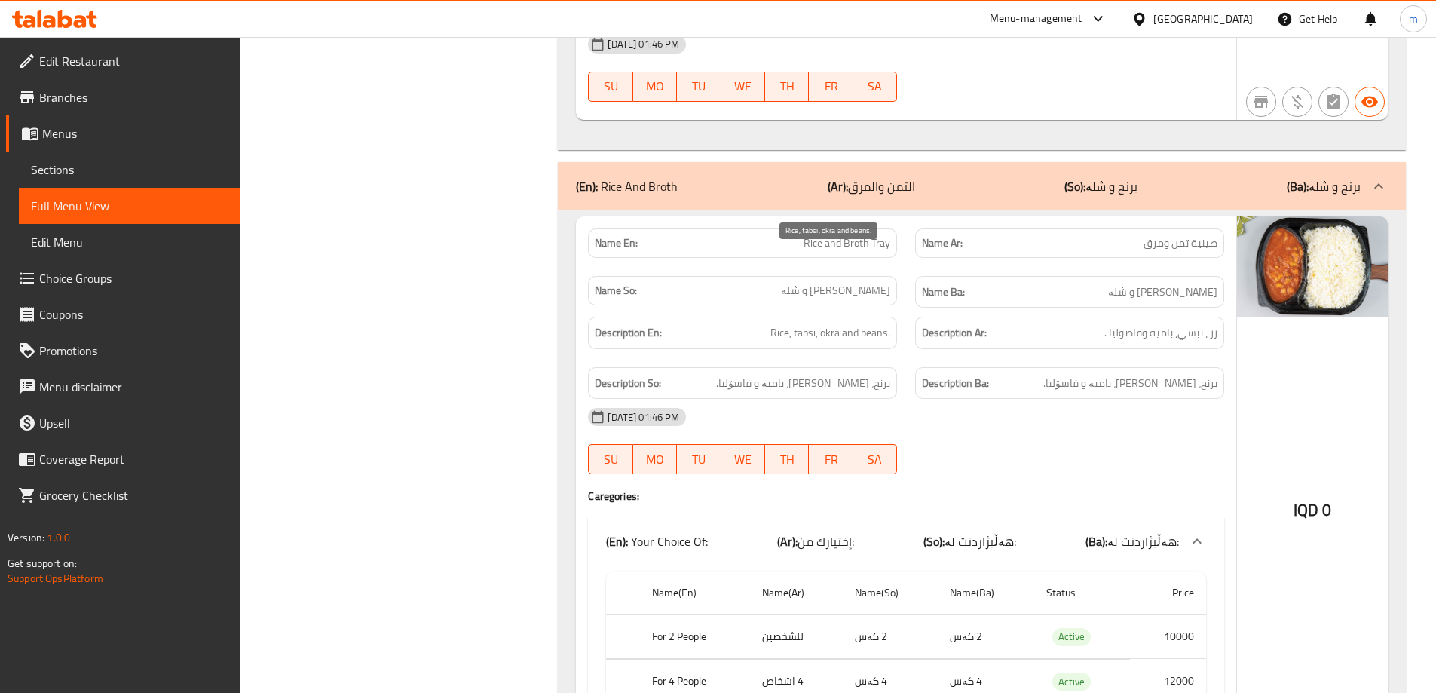
scroll to position [3720, 0]
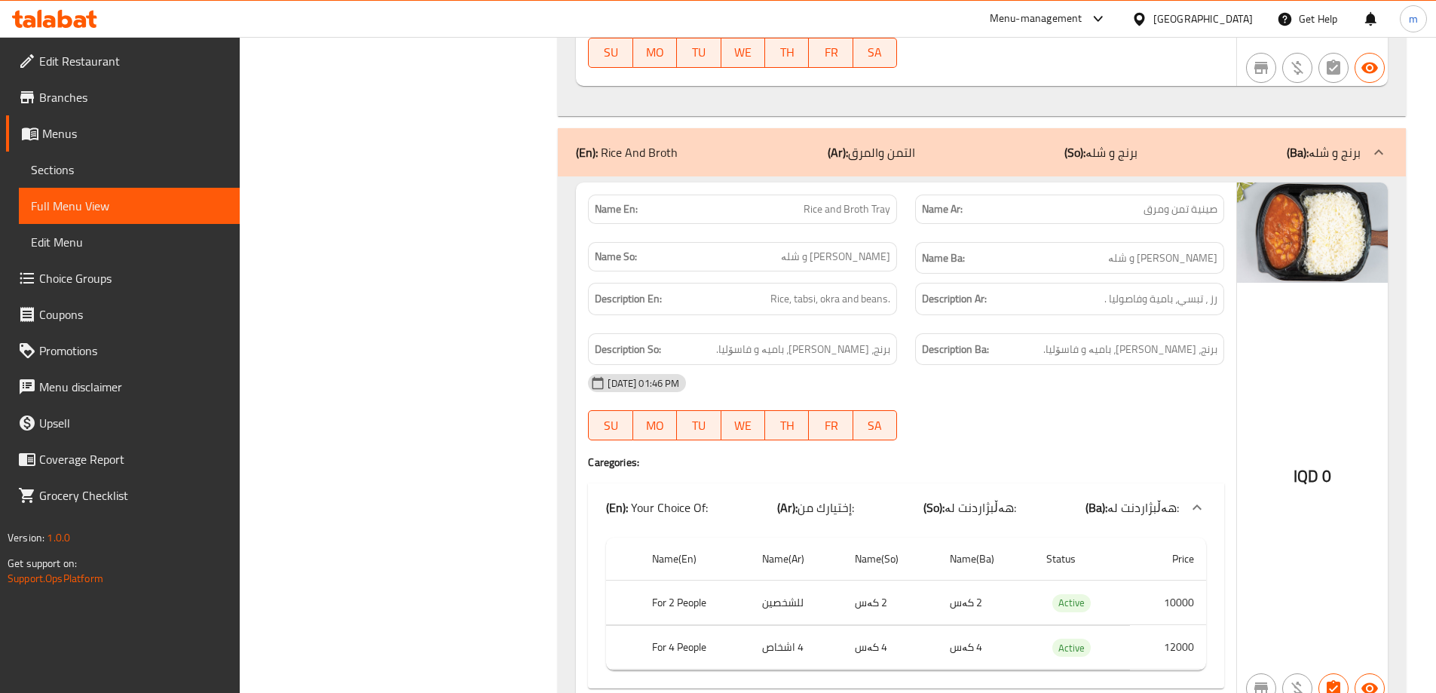
click at [924, 365] on div "[DATE] 01:46 PM SU MO TU WE TH FR SA" at bounding box center [906, 407] width 654 height 84
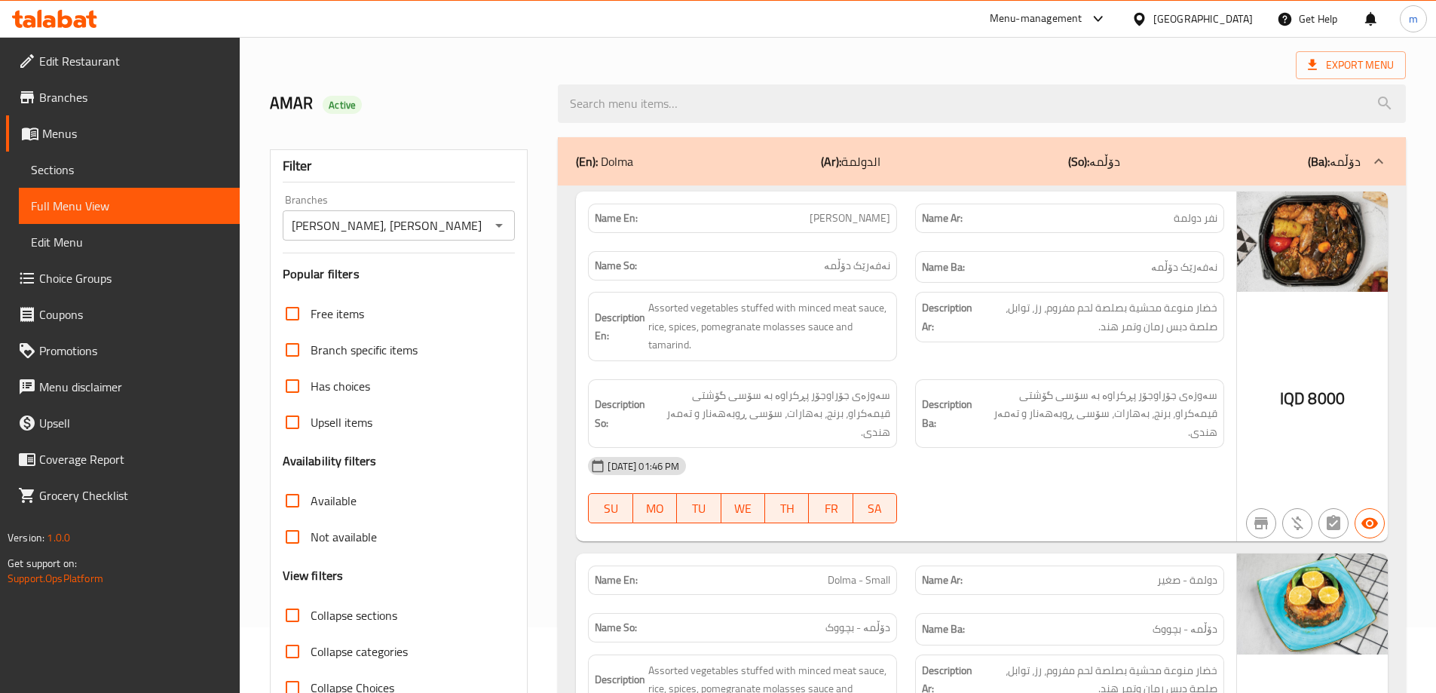
scroll to position [0, 0]
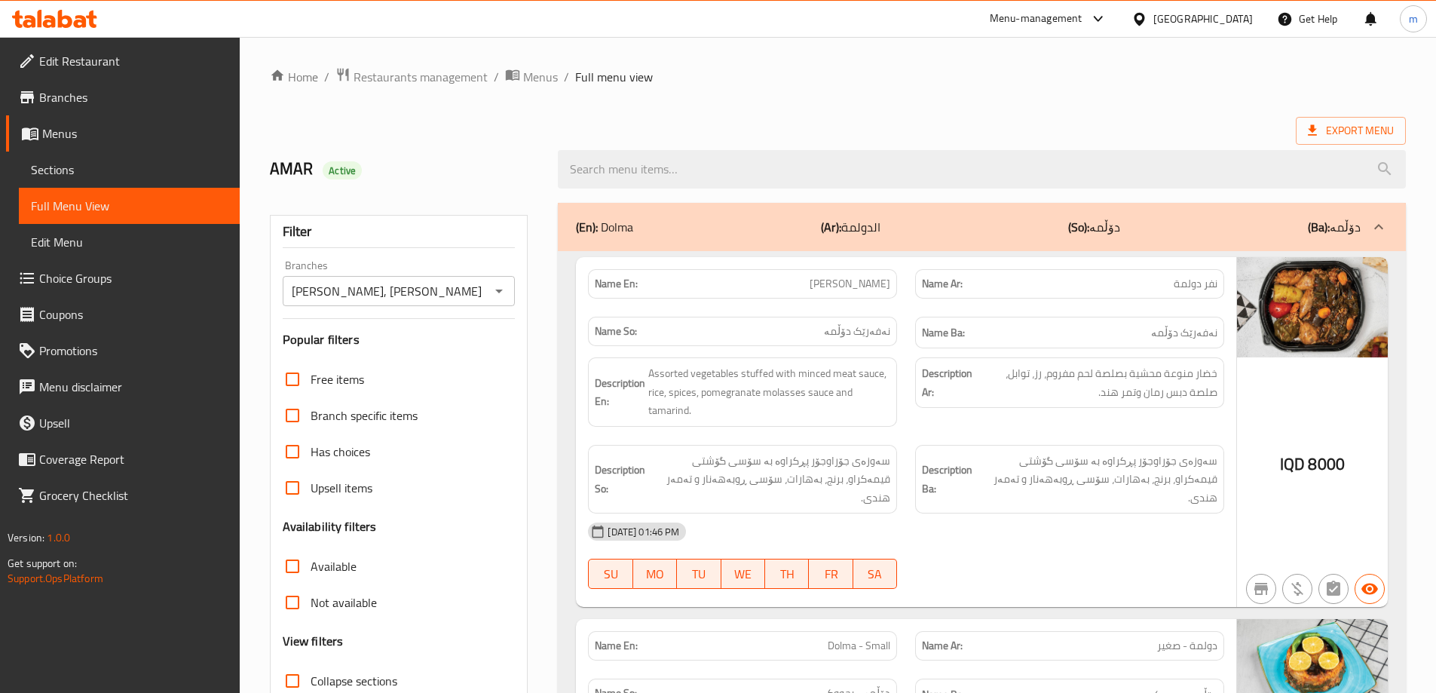
click at [118, 63] on span "Edit Restaurant" at bounding box center [133, 61] width 188 height 18
